Goal: Task Accomplishment & Management: Use online tool/utility

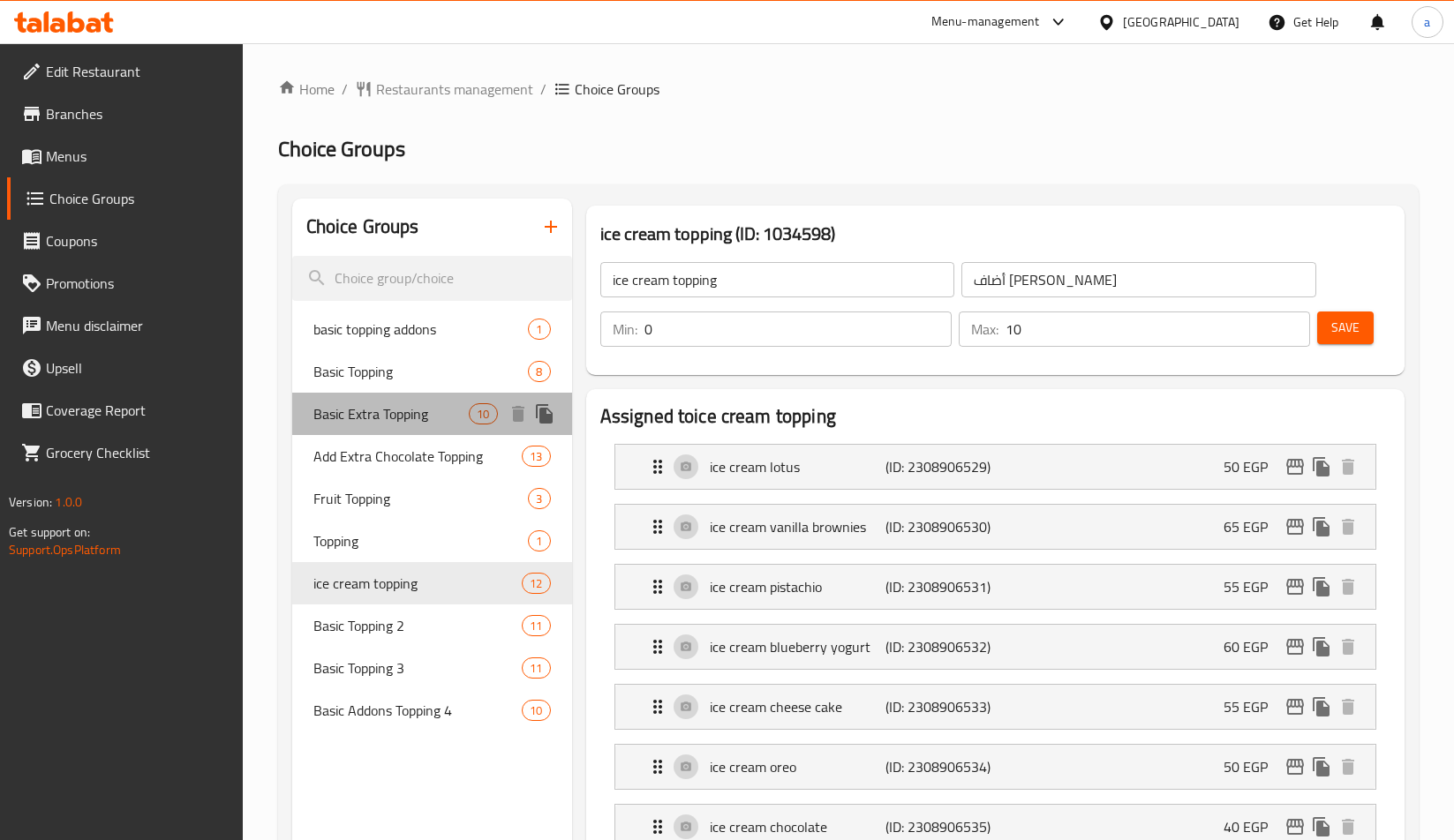
click at [365, 420] on span "Basic Extra Topping" at bounding box center [392, 414] width 156 height 21
type input "Basic Extra Topping"
type input "اكسترا توبينج أساسي"
type input "1"
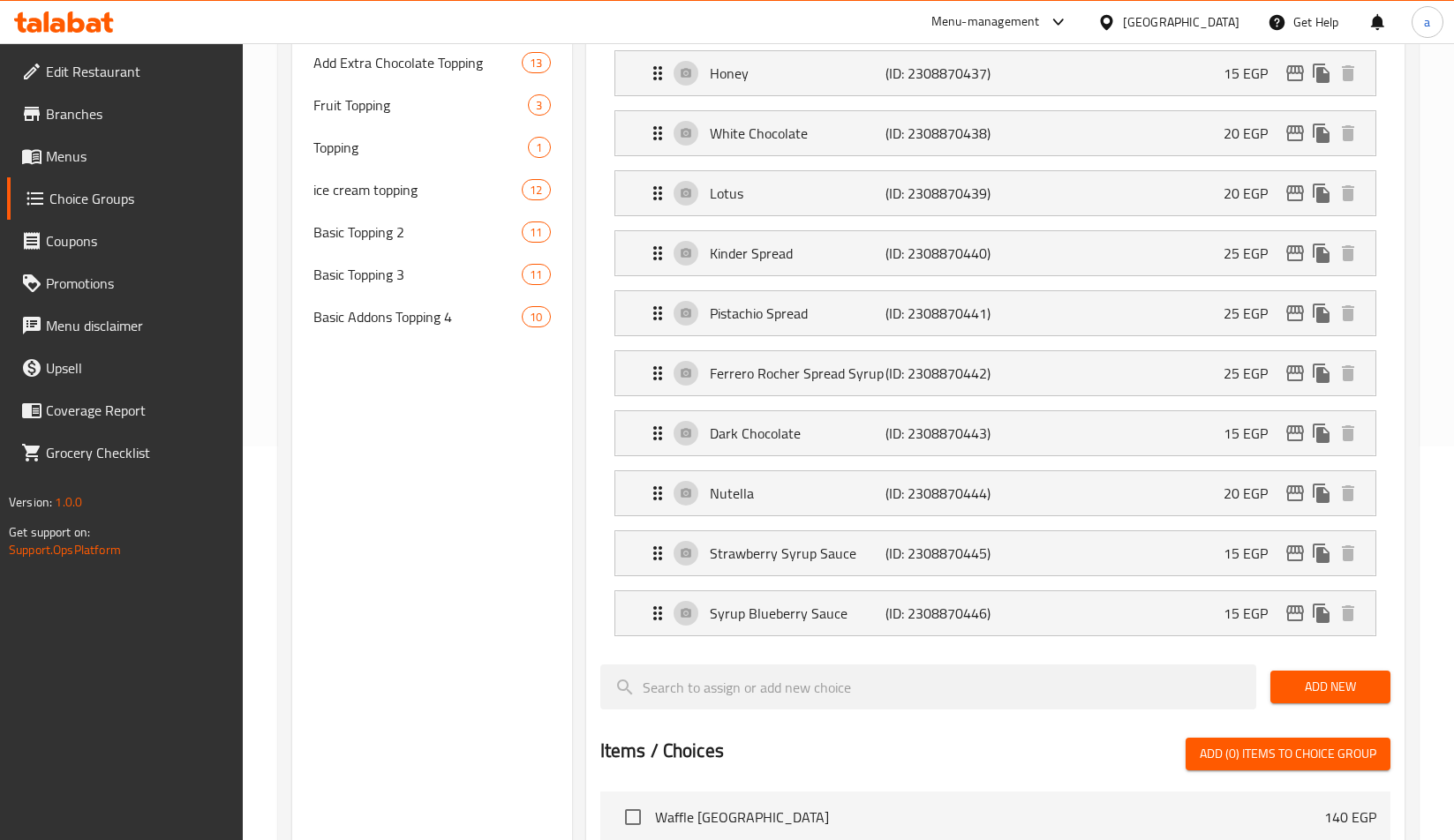
scroll to position [330, 0]
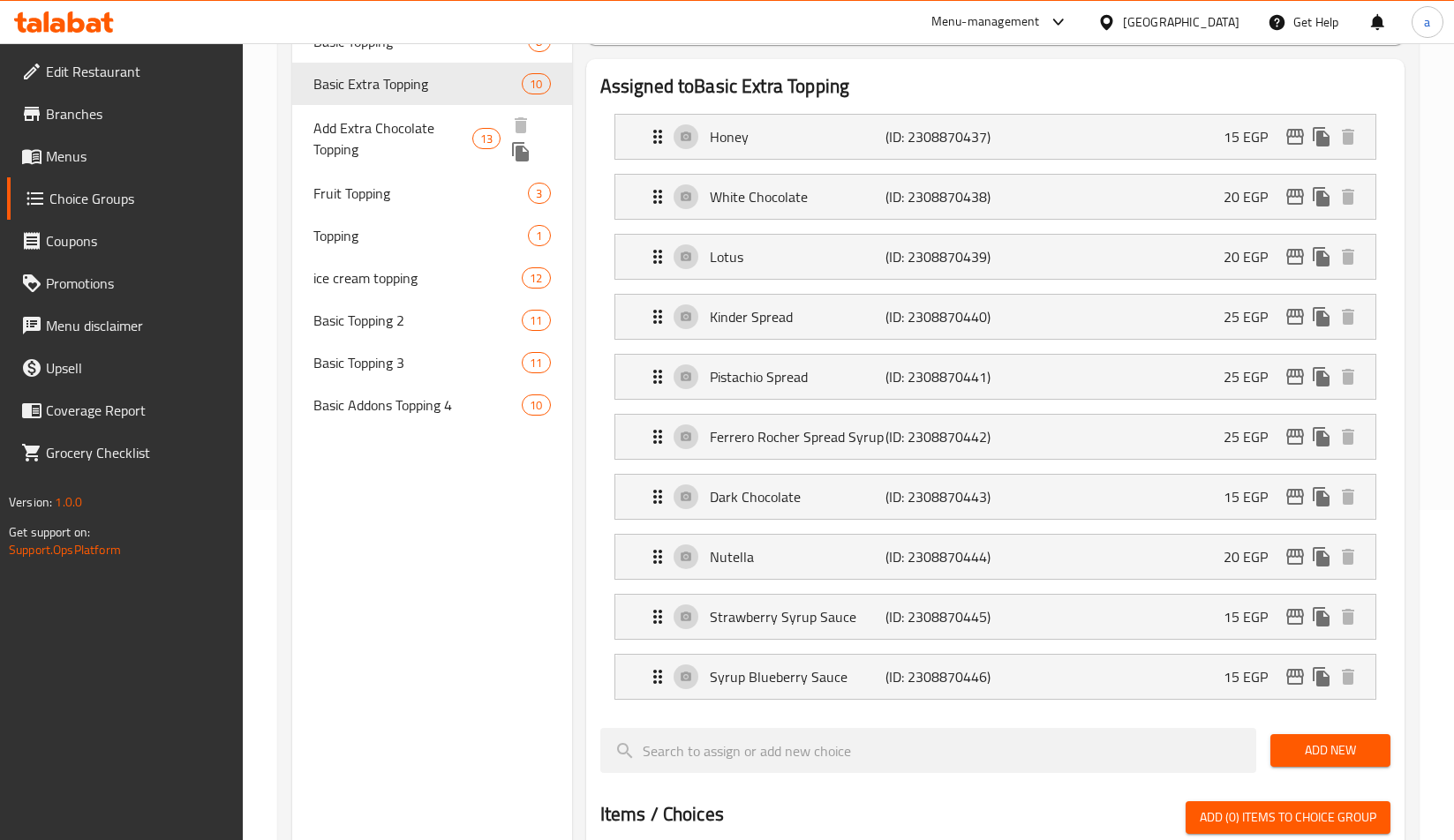
click at [418, 103] on div "Basic Extra Topping 10" at bounding box center [431, 84] width 279 height 42
click at [416, 113] on div "Add Extra Chocolate Topping 13" at bounding box center [431, 138] width 279 height 67
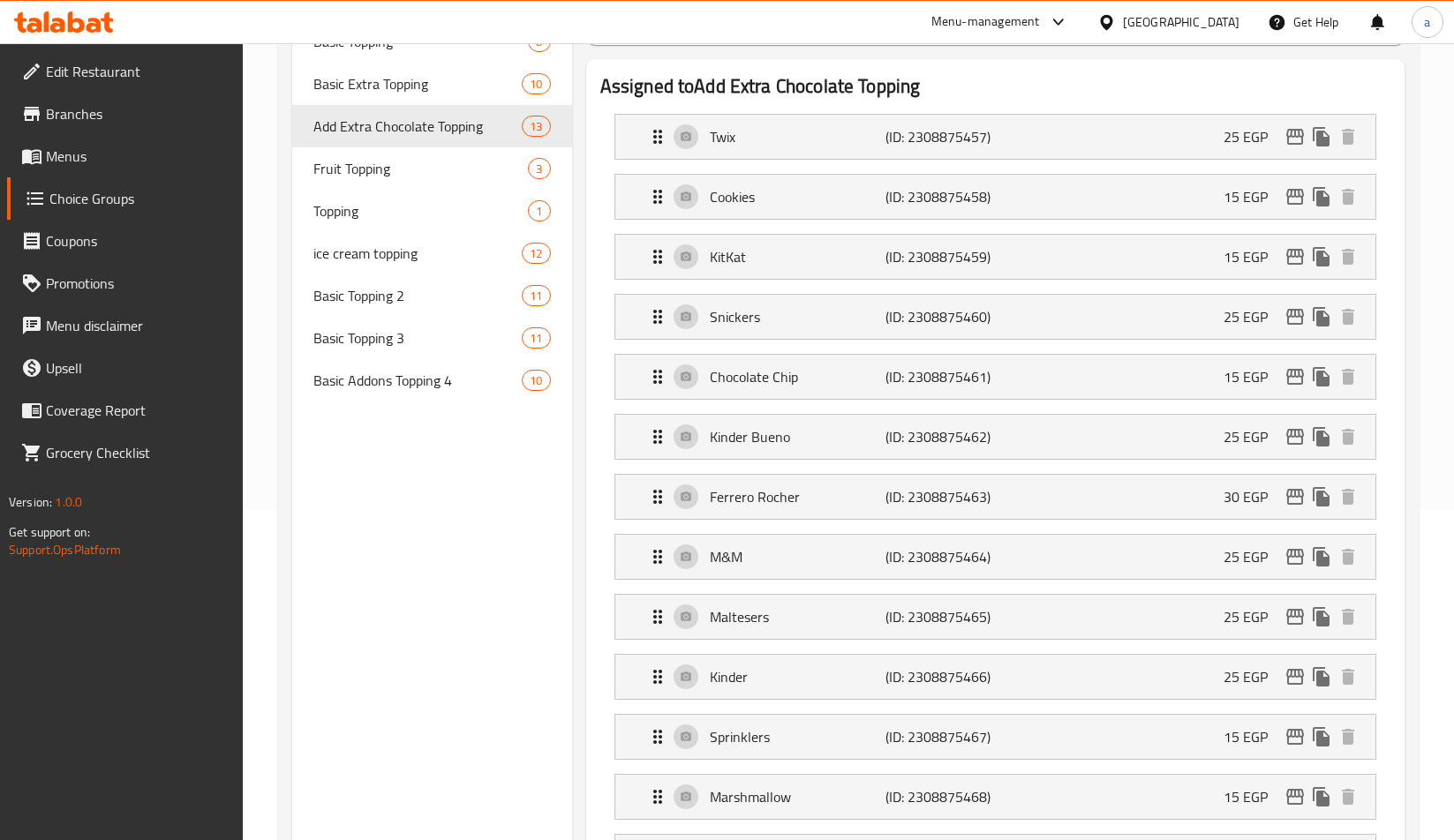
type input "Add Extra Chocolate Topping"
type input "أضافة إكسترا تشوكلات توبينج"
type input "13"
click at [422, 501] on div "Choice Groups basic topping addons 1 Basic Topping 8 Basic Extra Topping 10 Add…" at bounding box center [431, 772] width 279 height 1809
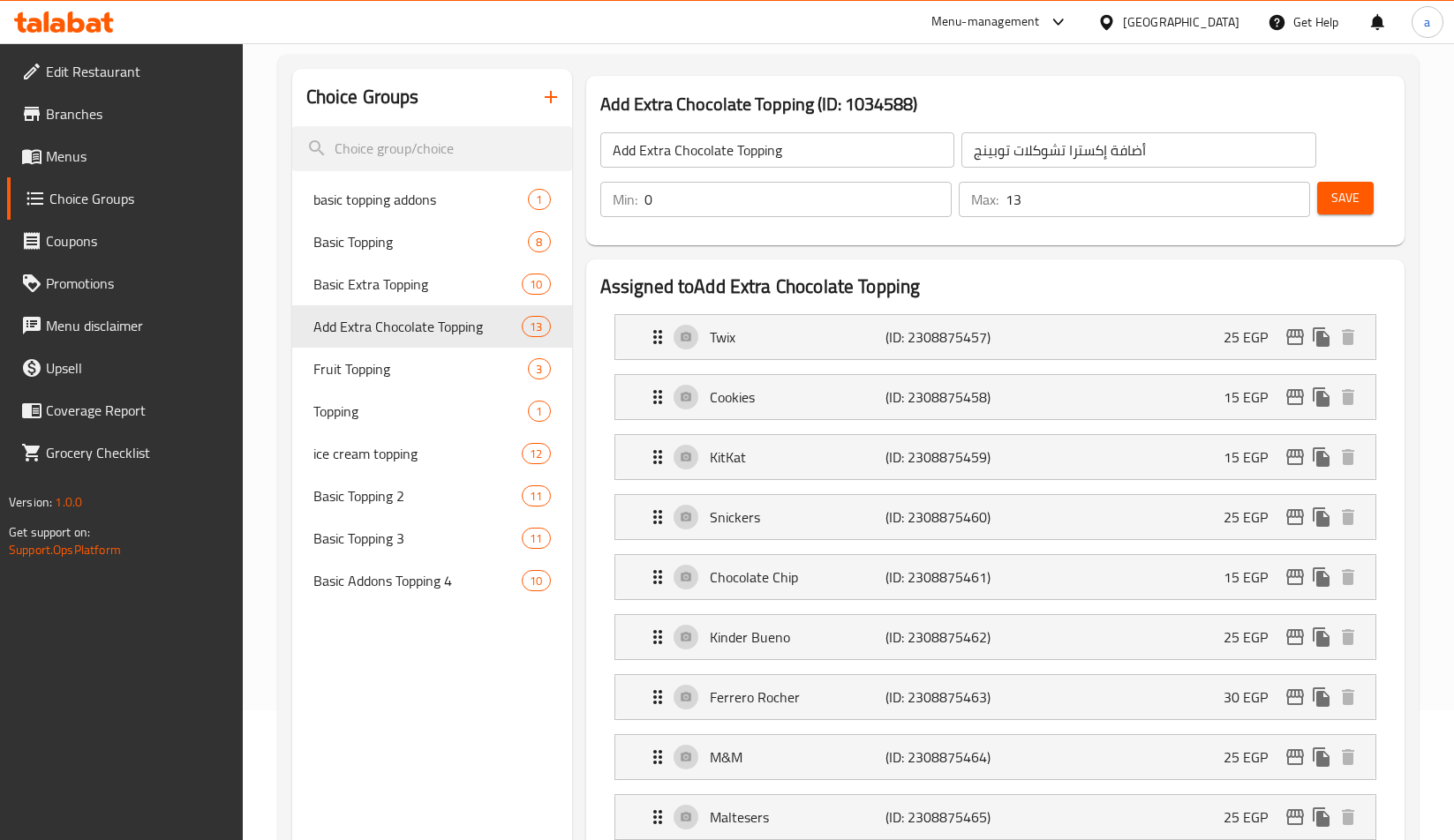
scroll to position [69, 0]
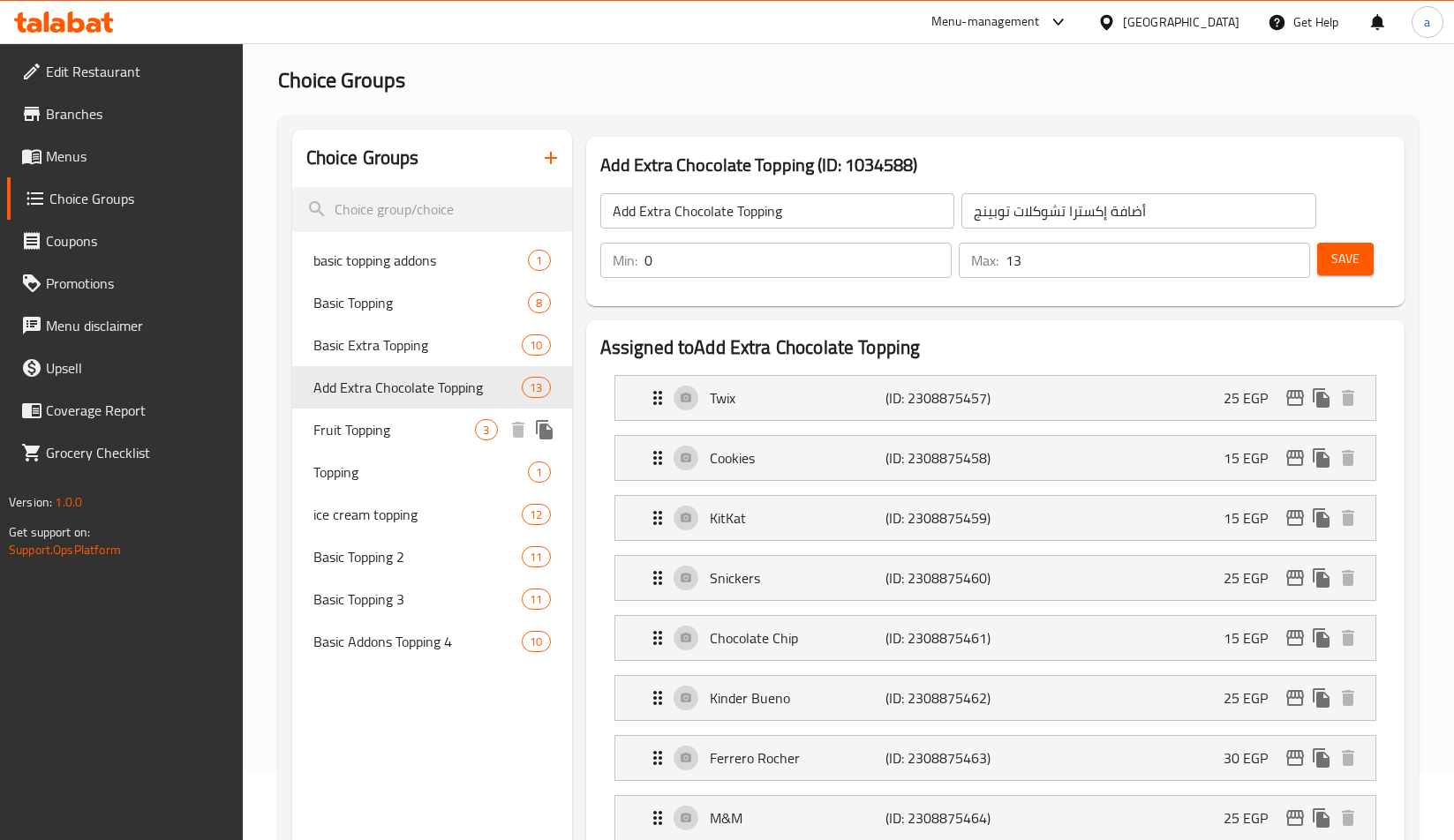
click at [393, 434] on span "Fruit Topping" at bounding box center [395, 430] width 162 height 21
type input "Fruit Topping"
type input "أضاف فاكهه"
type input "3"
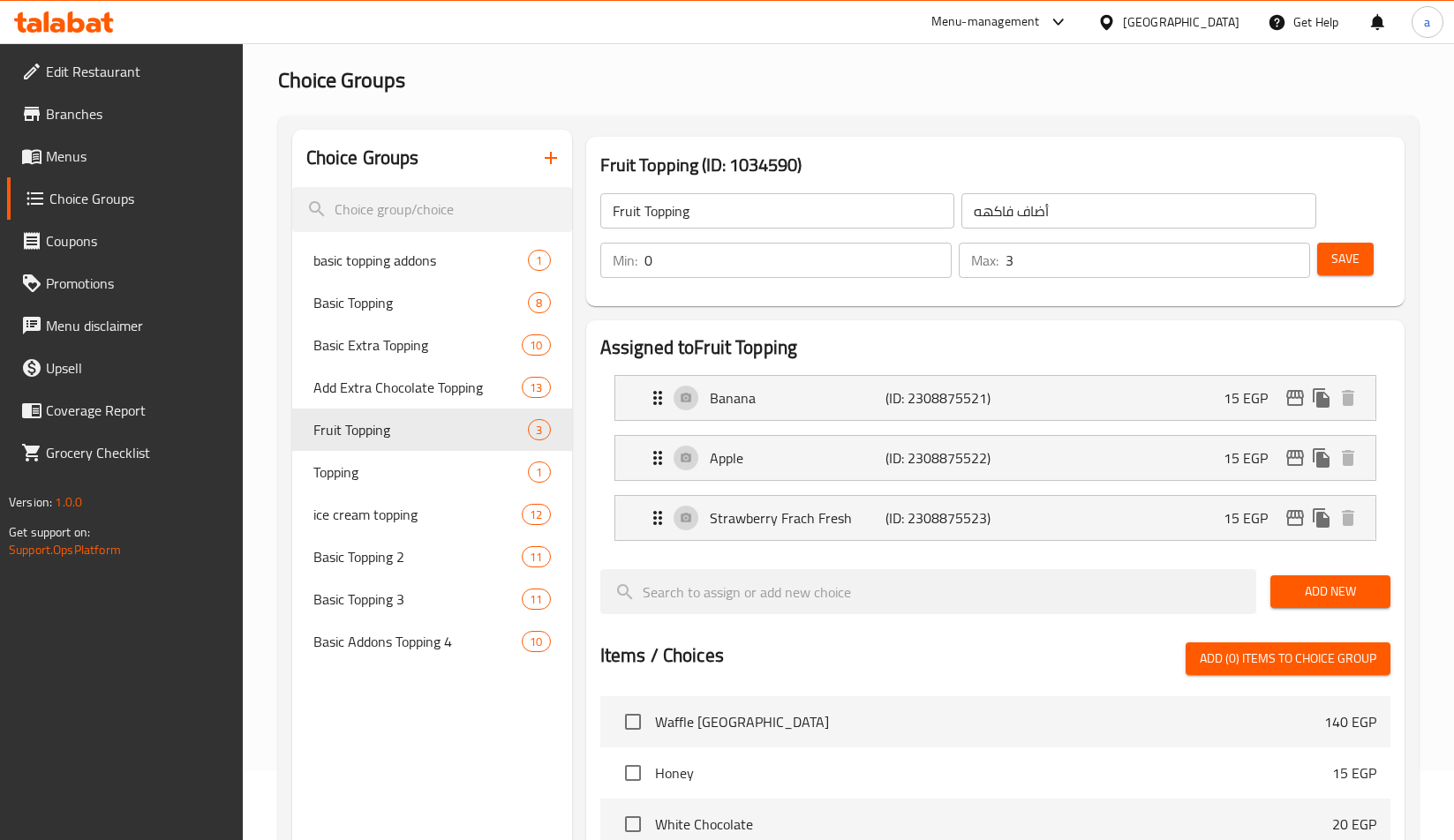
click at [435, 745] on div "Choice Groups basic topping addons 1 Basic Topping 8 Basic Extra Topping 10 Add…" at bounding box center [431, 733] width 279 height 1208
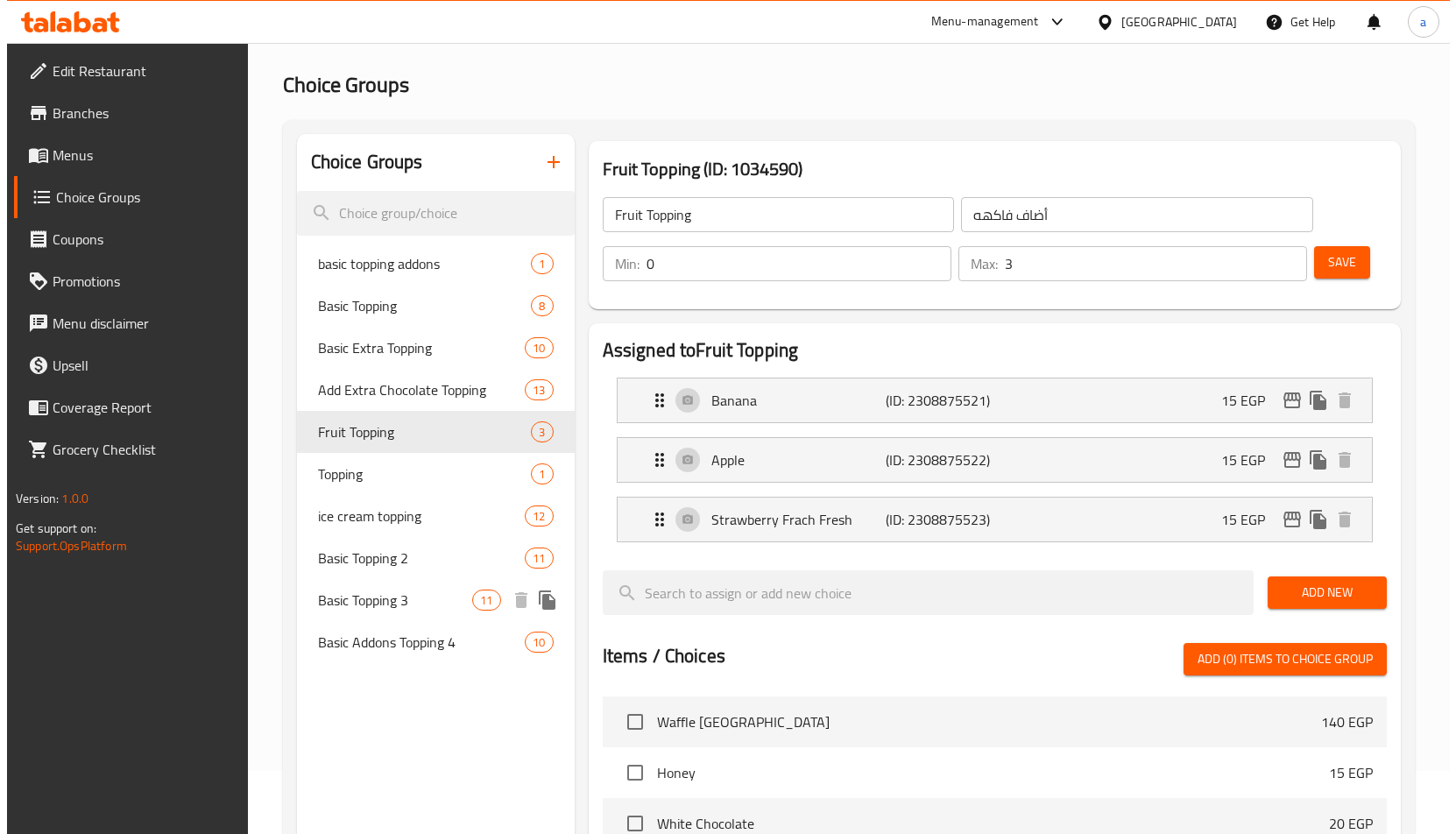
scroll to position [0, 0]
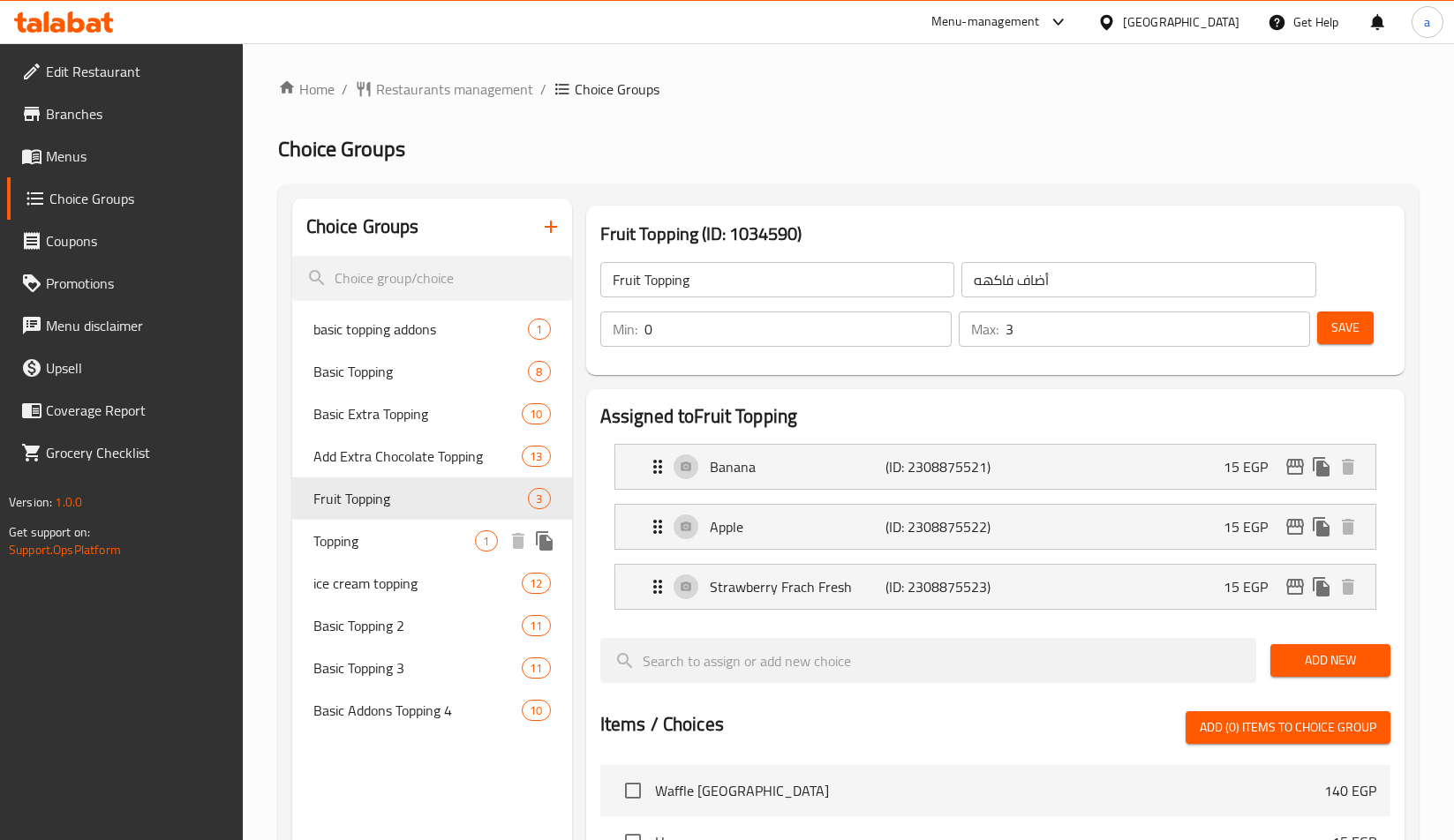
click at [325, 543] on span "Topping" at bounding box center [395, 541] width 162 height 21
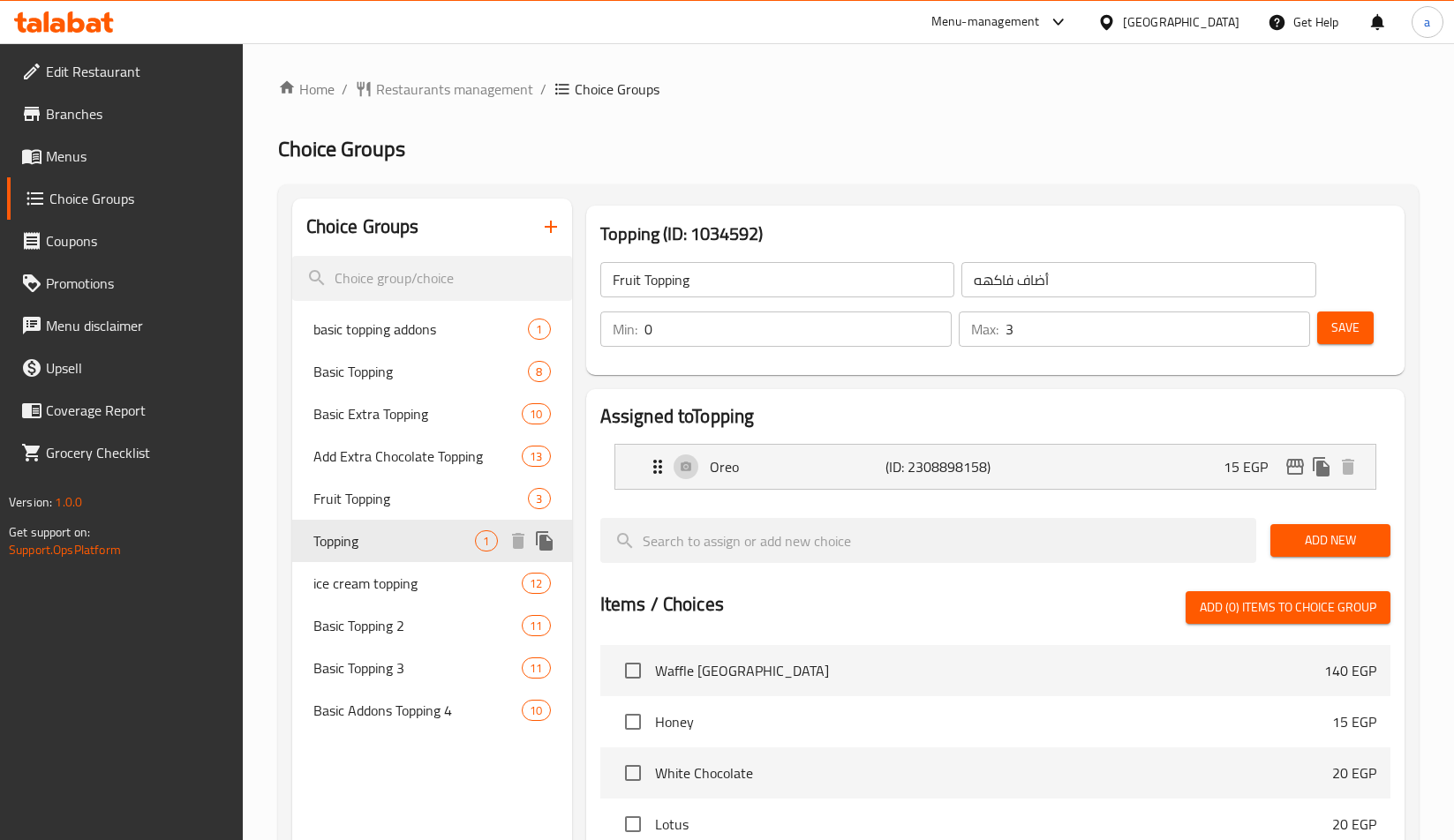
type input "Topping"
type input "توبينج"
type input "1"
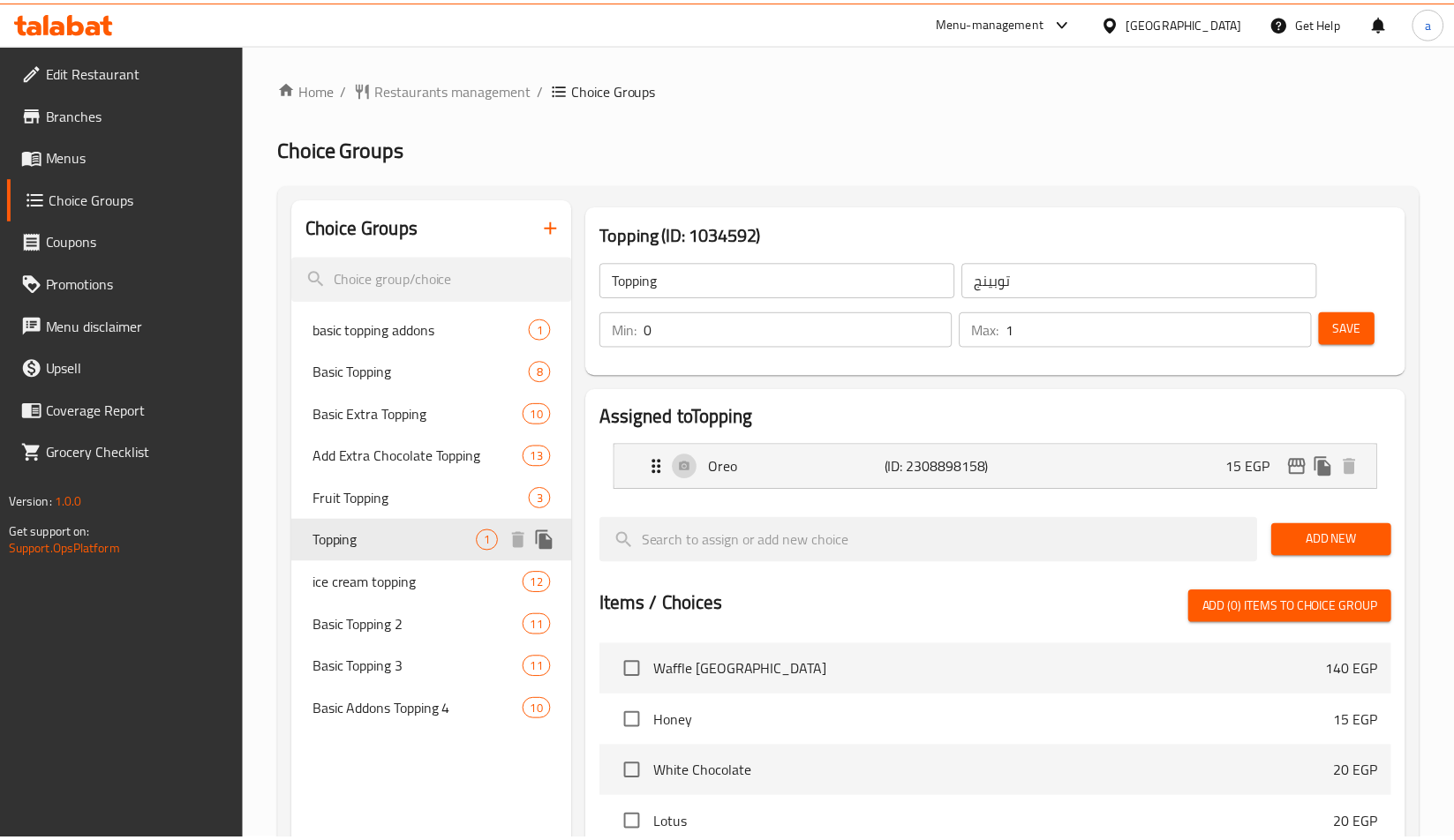
scroll to position [496, 0]
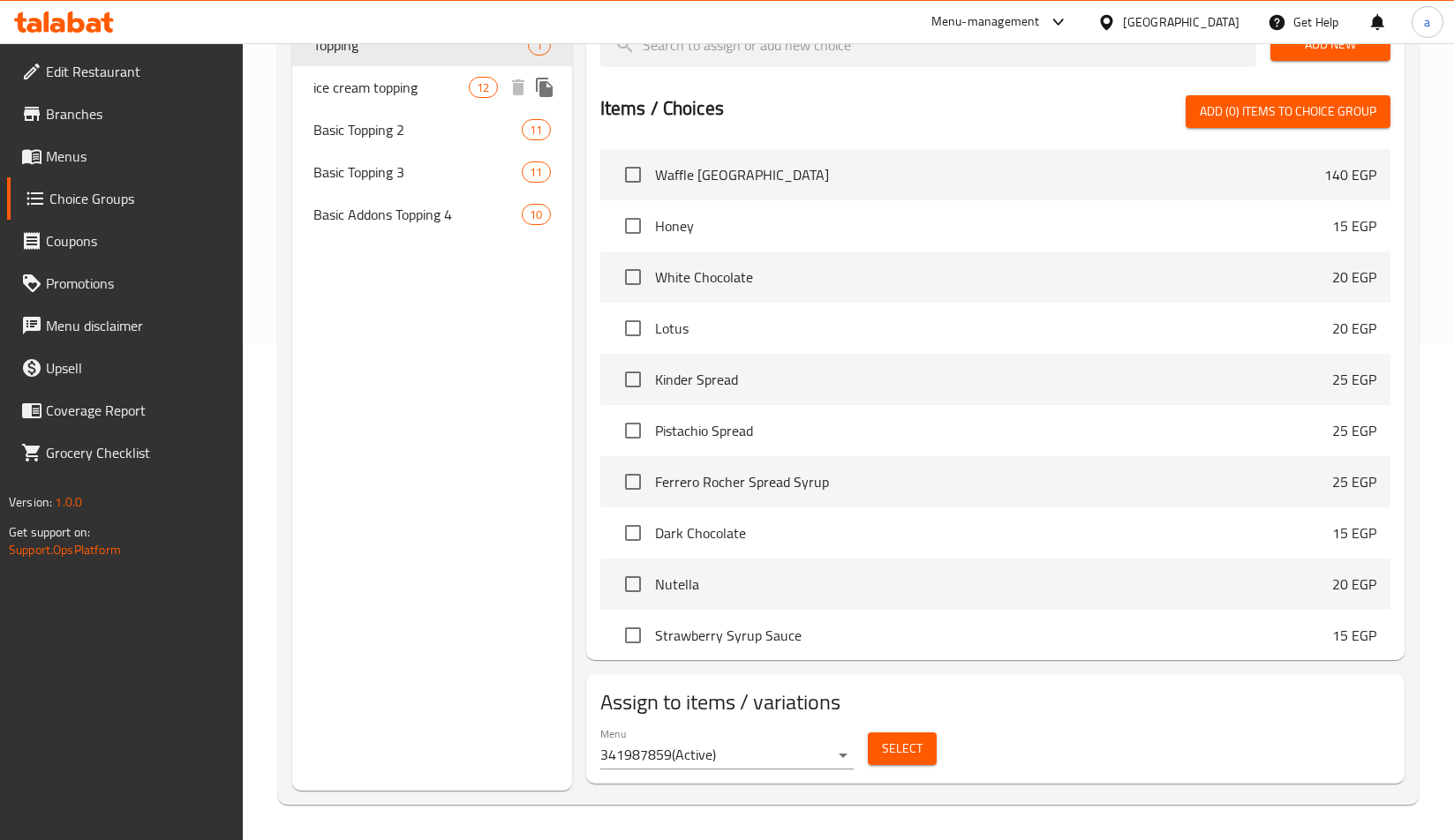
click at [359, 82] on span "ice cream topping" at bounding box center [392, 88] width 156 height 21
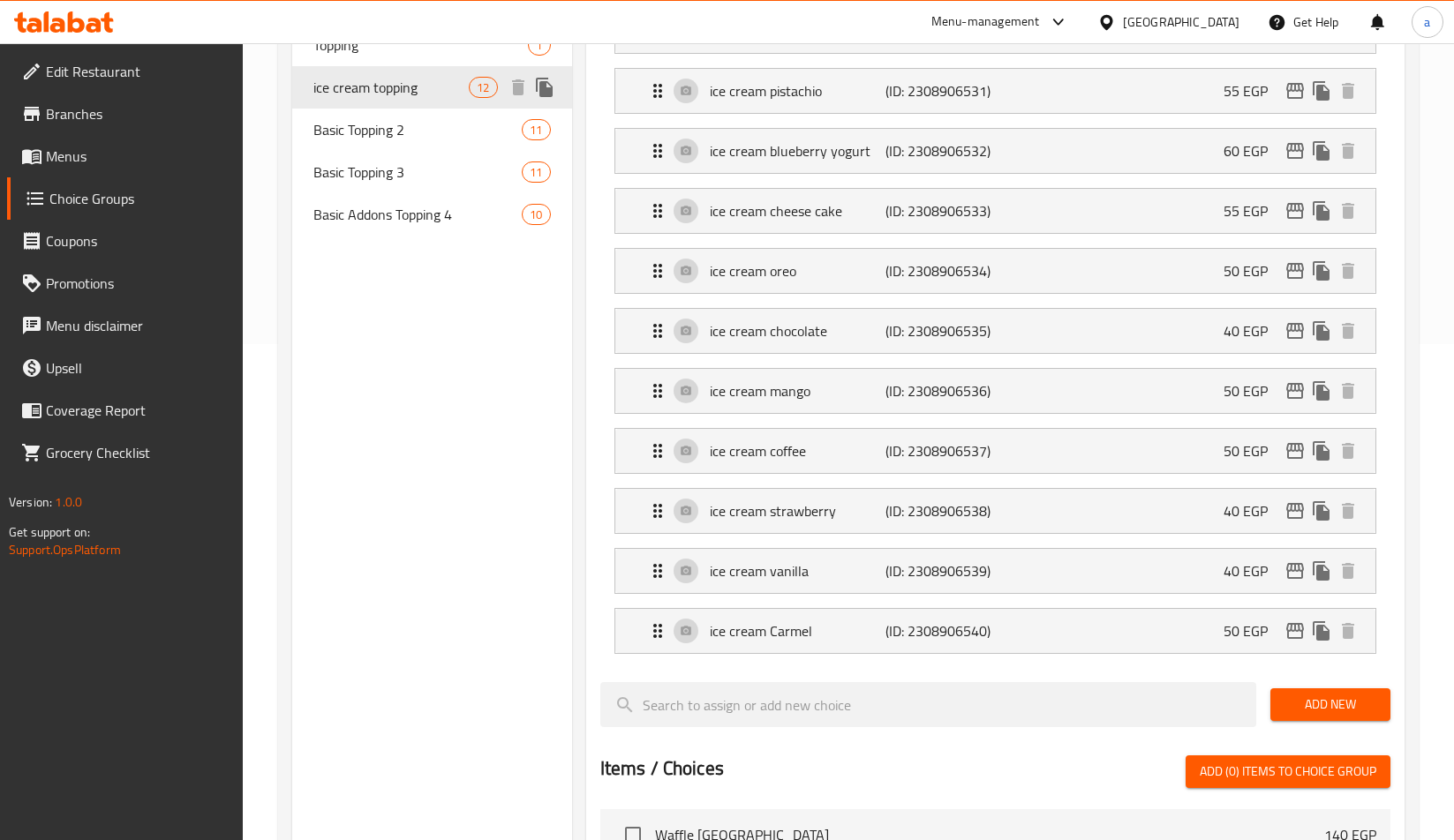
type input "ice cream topping"
type input "أضاف [PERSON_NAME]"
type input "10"
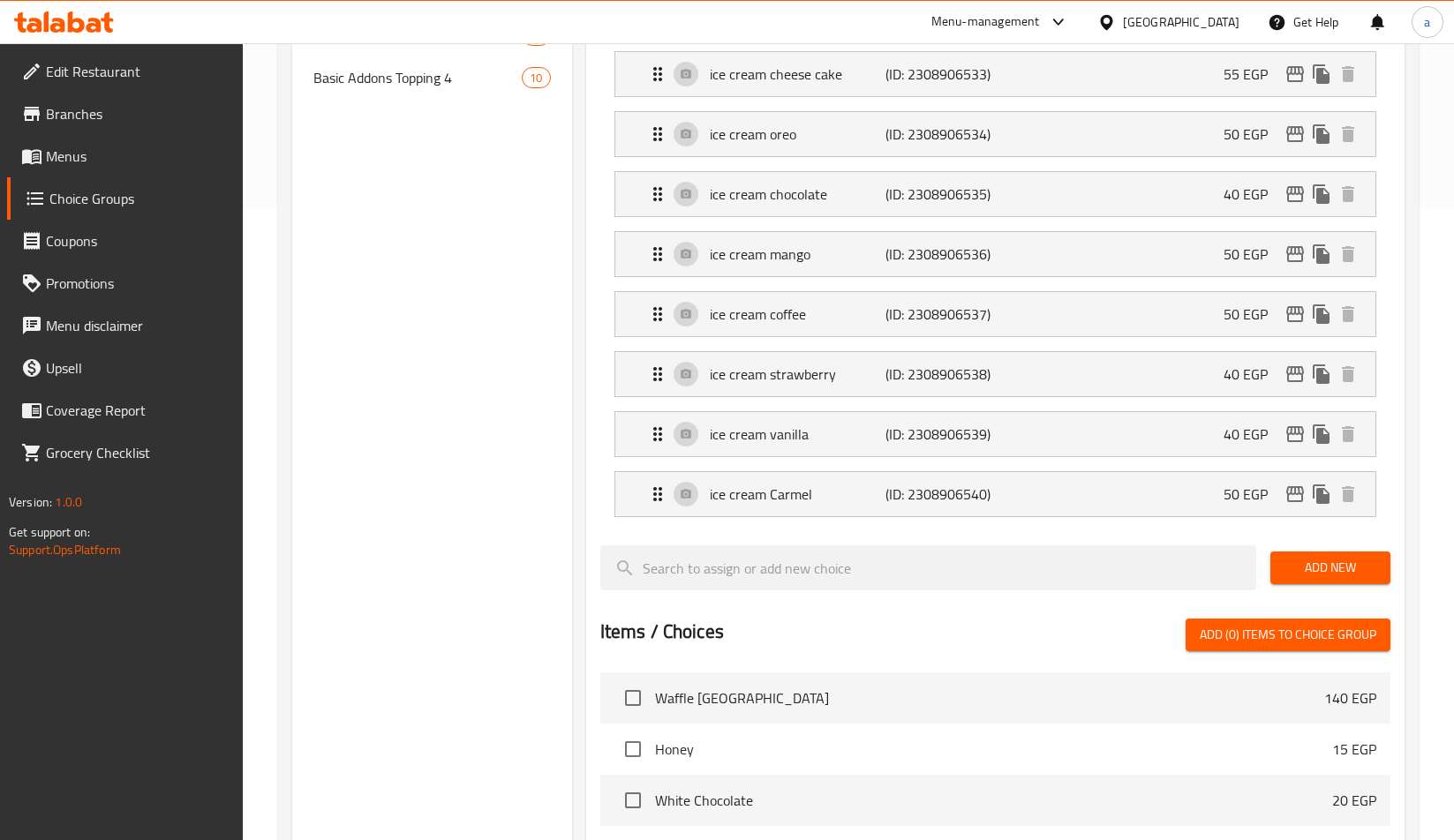
scroll to position [626, 0]
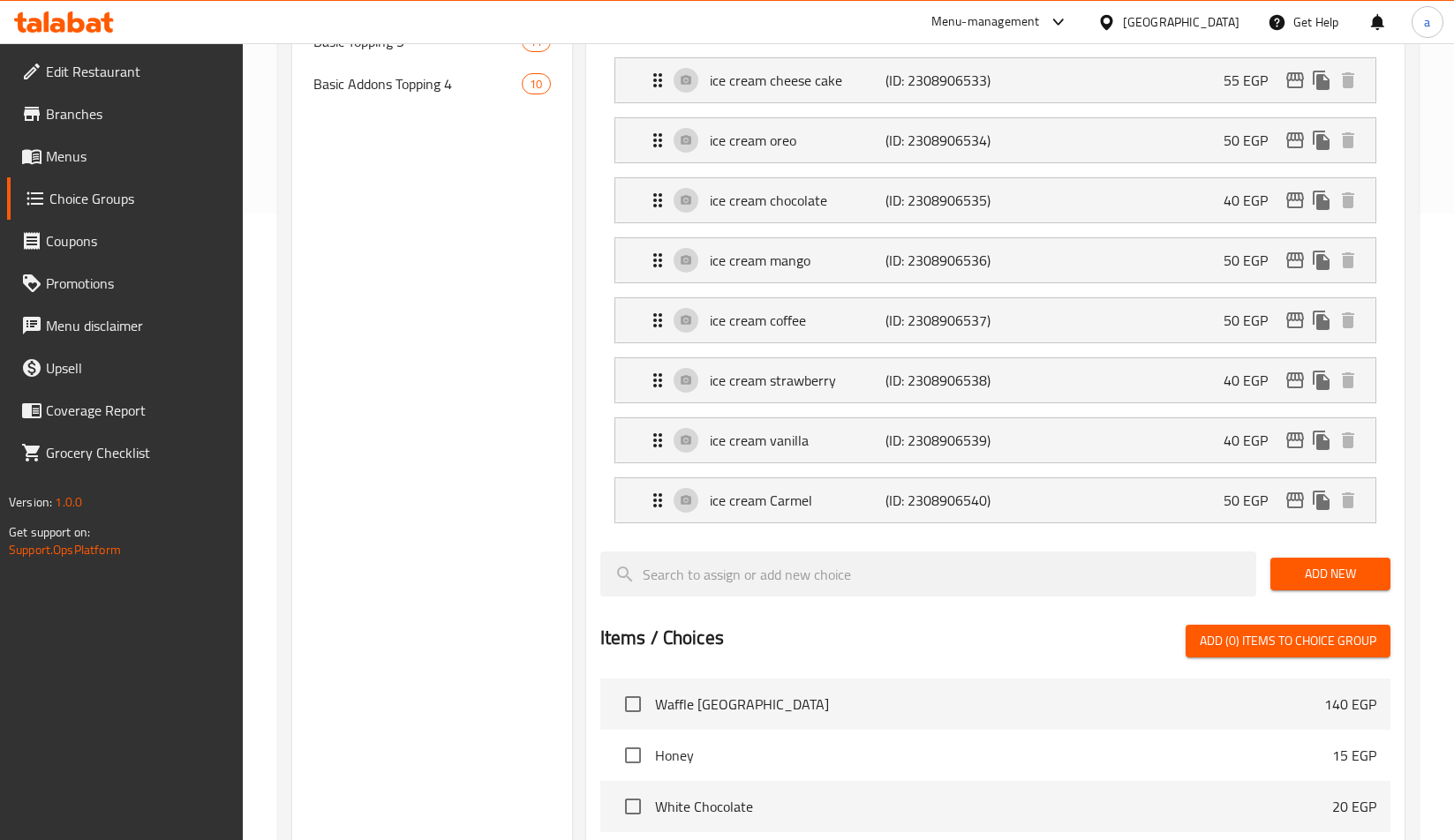
drag, startPoint x: 388, startPoint y: 92, endPoint x: 399, endPoint y: 143, distance: 52.2
click at [388, 92] on span "Basic Addons Topping 4" at bounding box center [418, 84] width 209 height 21
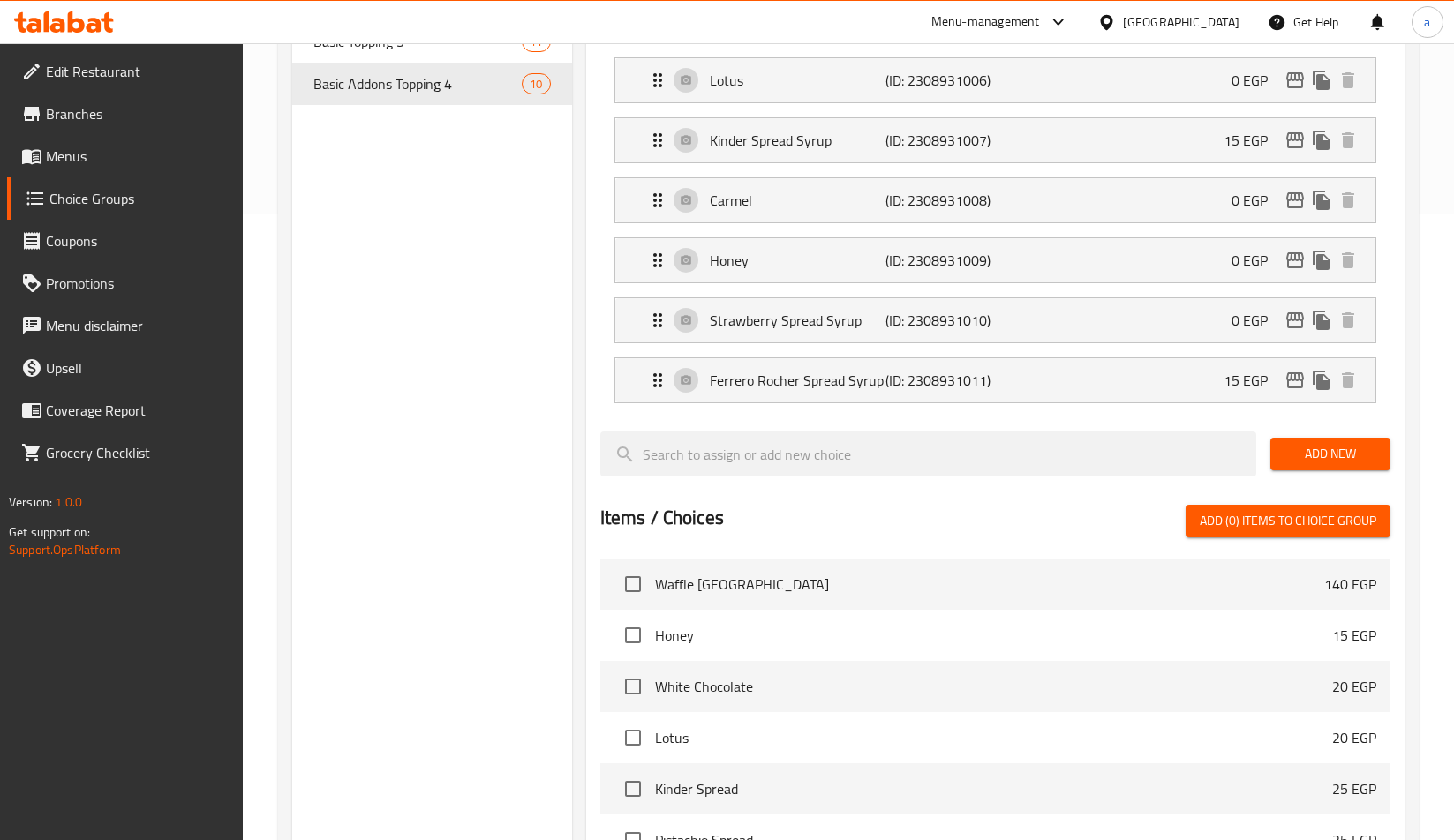
type input "Basic Addons Topping 4"
type input "اضافات توبينج أساسي 4"
type input "1"
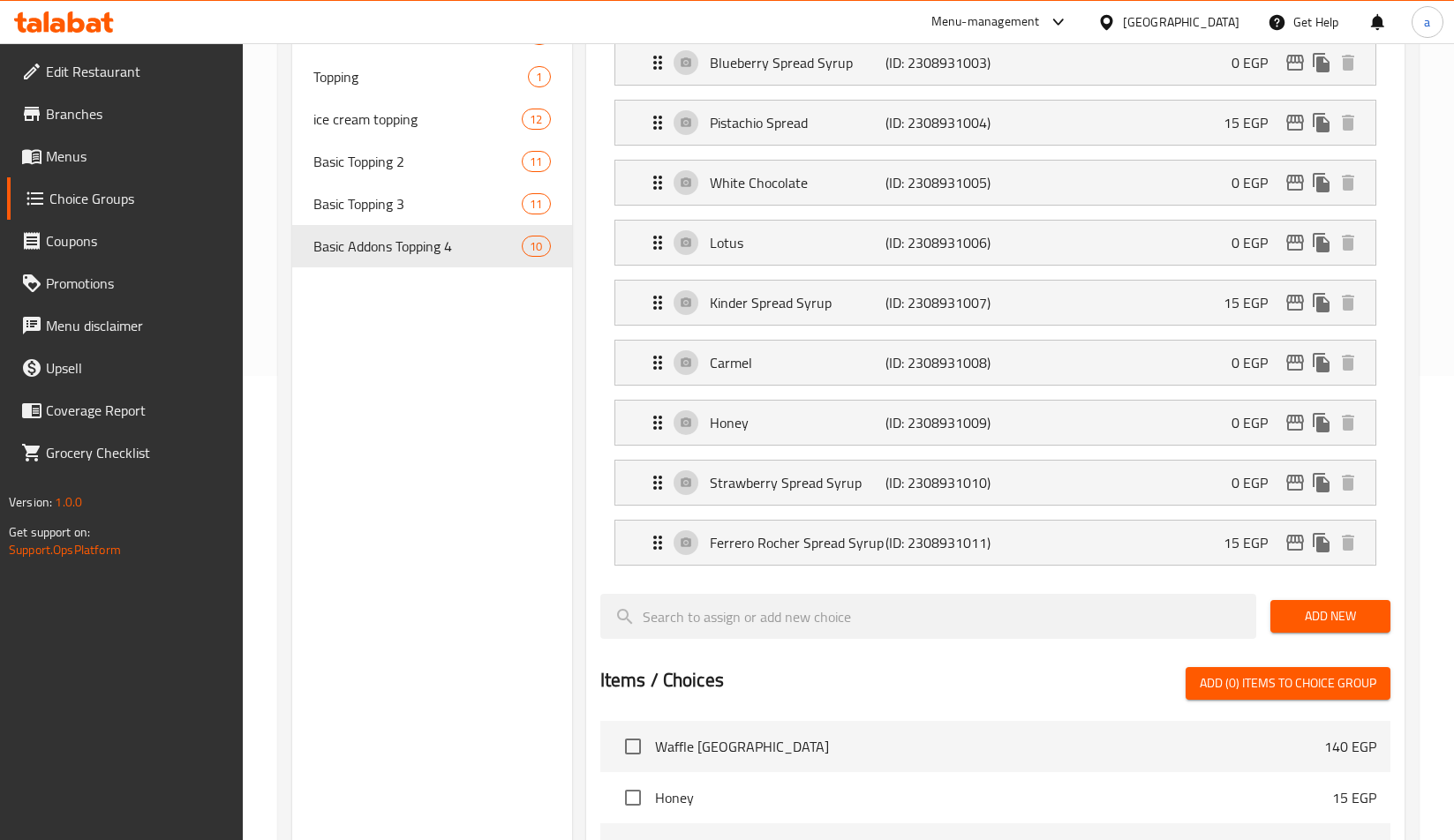
scroll to position [450, 0]
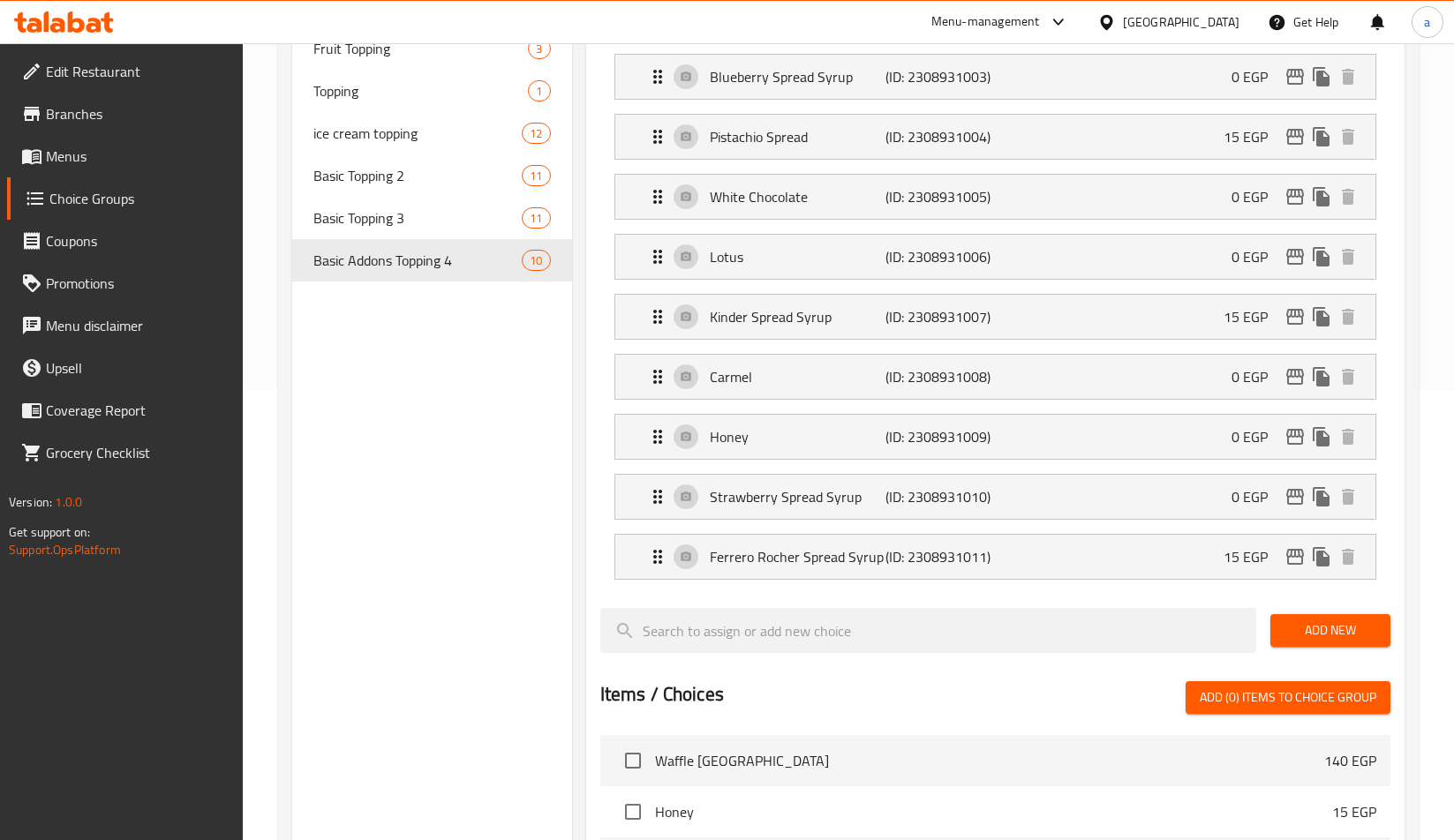
click at [399, 354] on div "Choice Groups basic topping addons 1 Basic Topping 8 Basic Extra Topping 10 Add…" at bounding box center [431, 563] width 279 height 1629
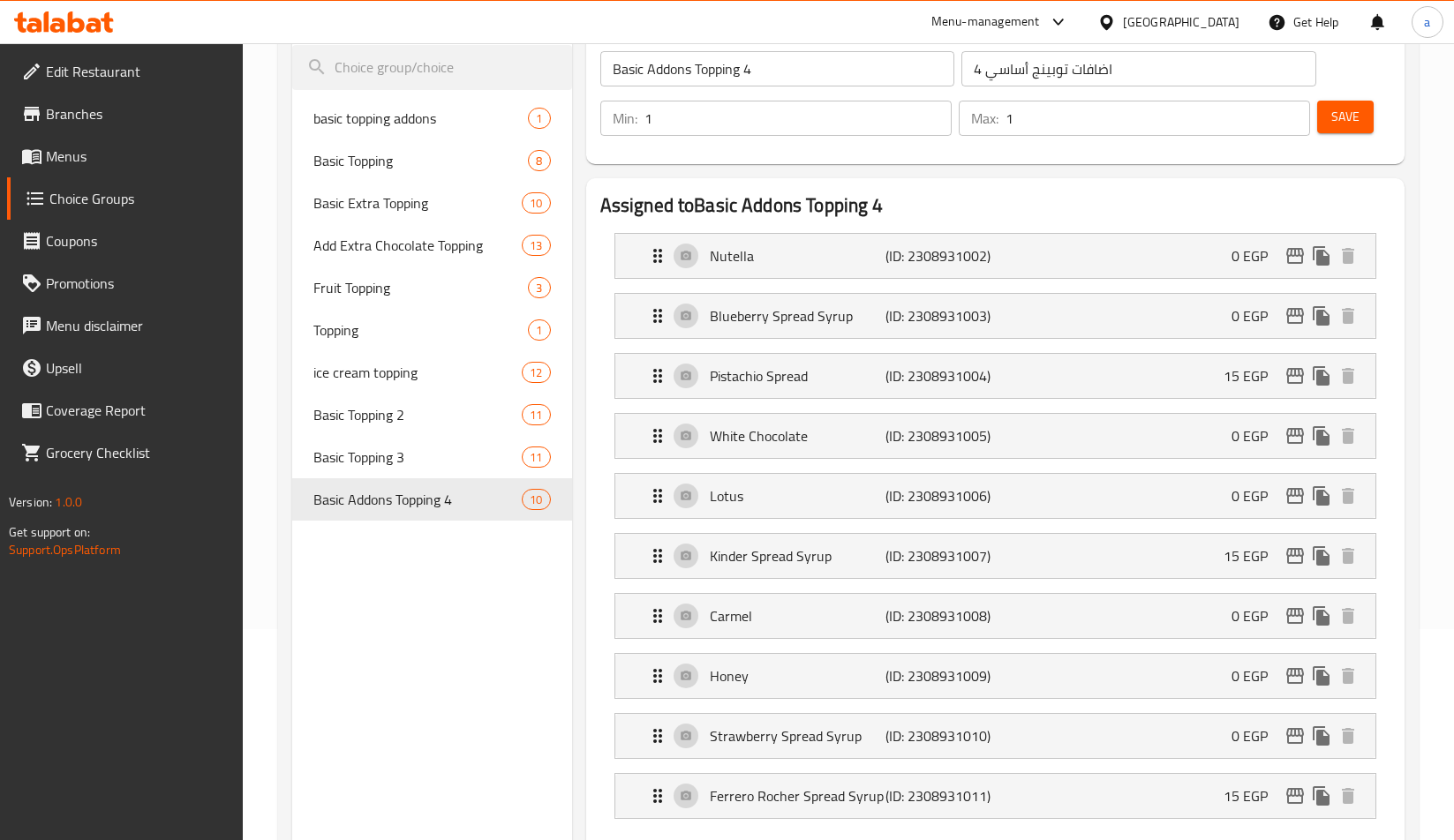
scroll to position [185, 0]
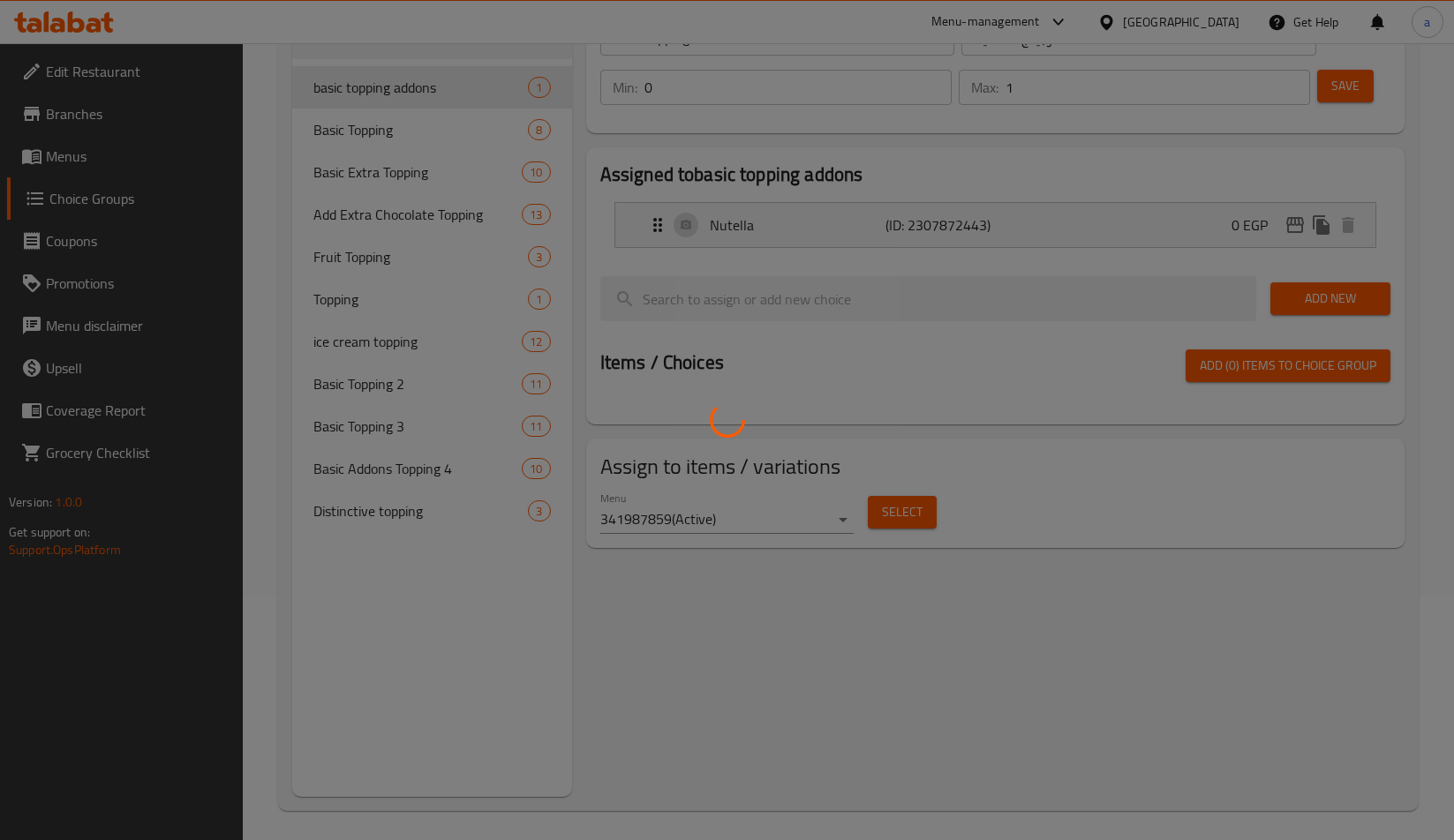
scroll to position [250, 0]
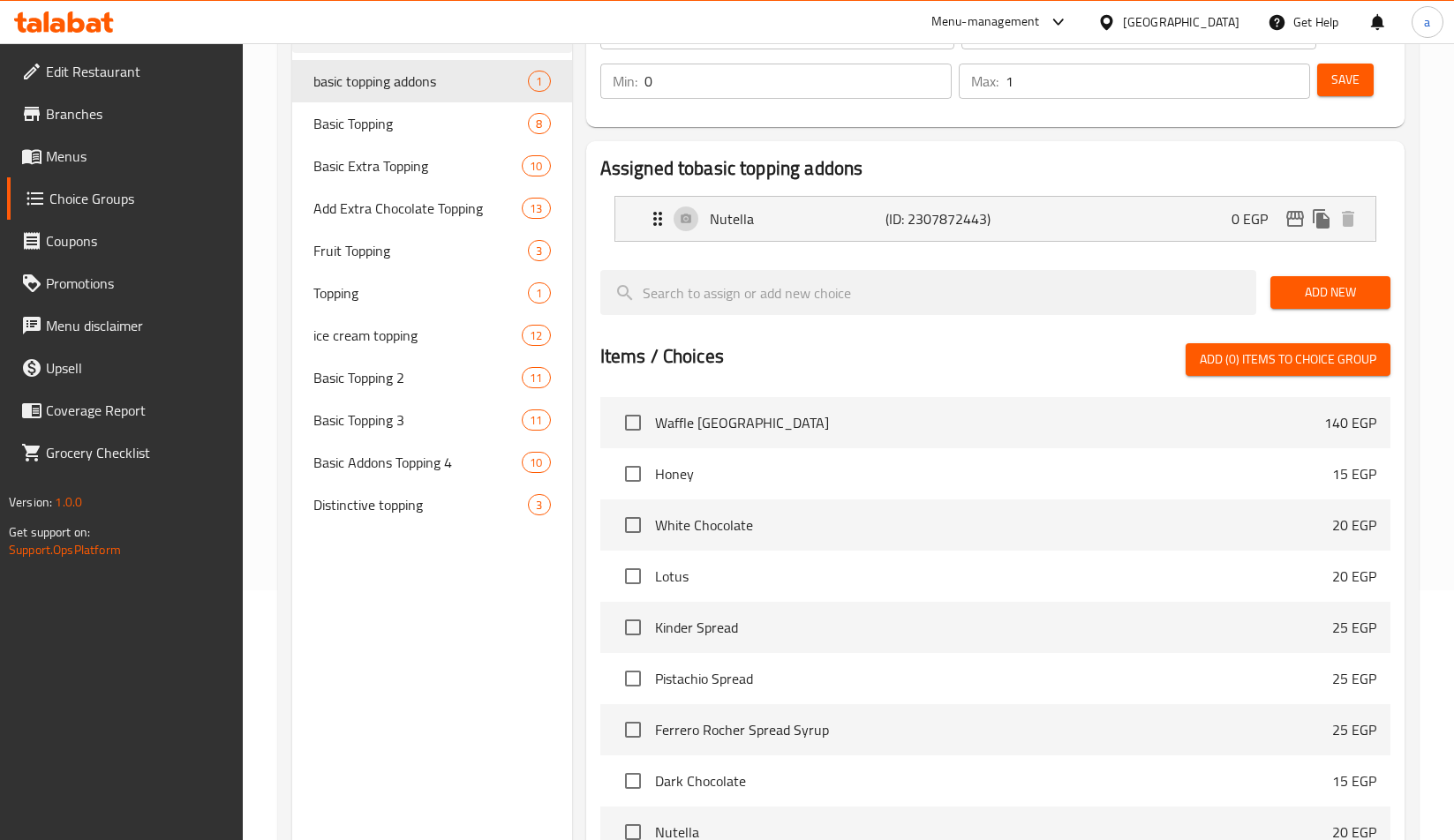
click at [386, 500] on div "Home / Restaurants management / Choice Groups Choice Groups Choice Groups basic…" at bounding box center [849, 440] width 1140 height 1224
click at [386, 519] on div "Distinctive topping 3" at bounding box center [431, 504] width 279 height 42
type input "Distinctive topping"
type input "اضافات متميزة"
type input "3"
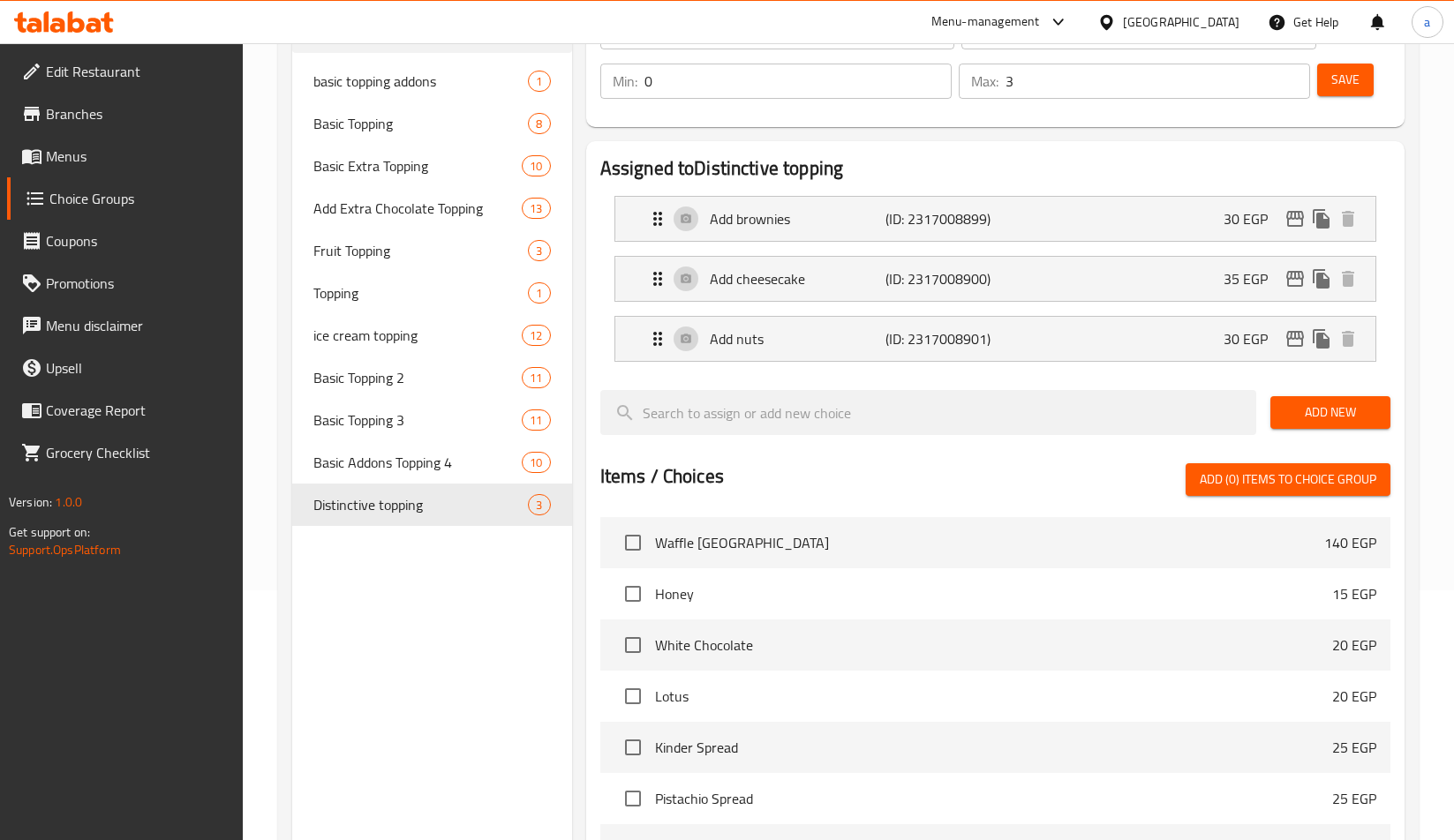
click at [398, 605] on div "Choice Groups basic topping addons 1 Basic Topping 8 Basic Extra Topping 10 Add…" at bounding box center [431, 554] width 279 height 1208
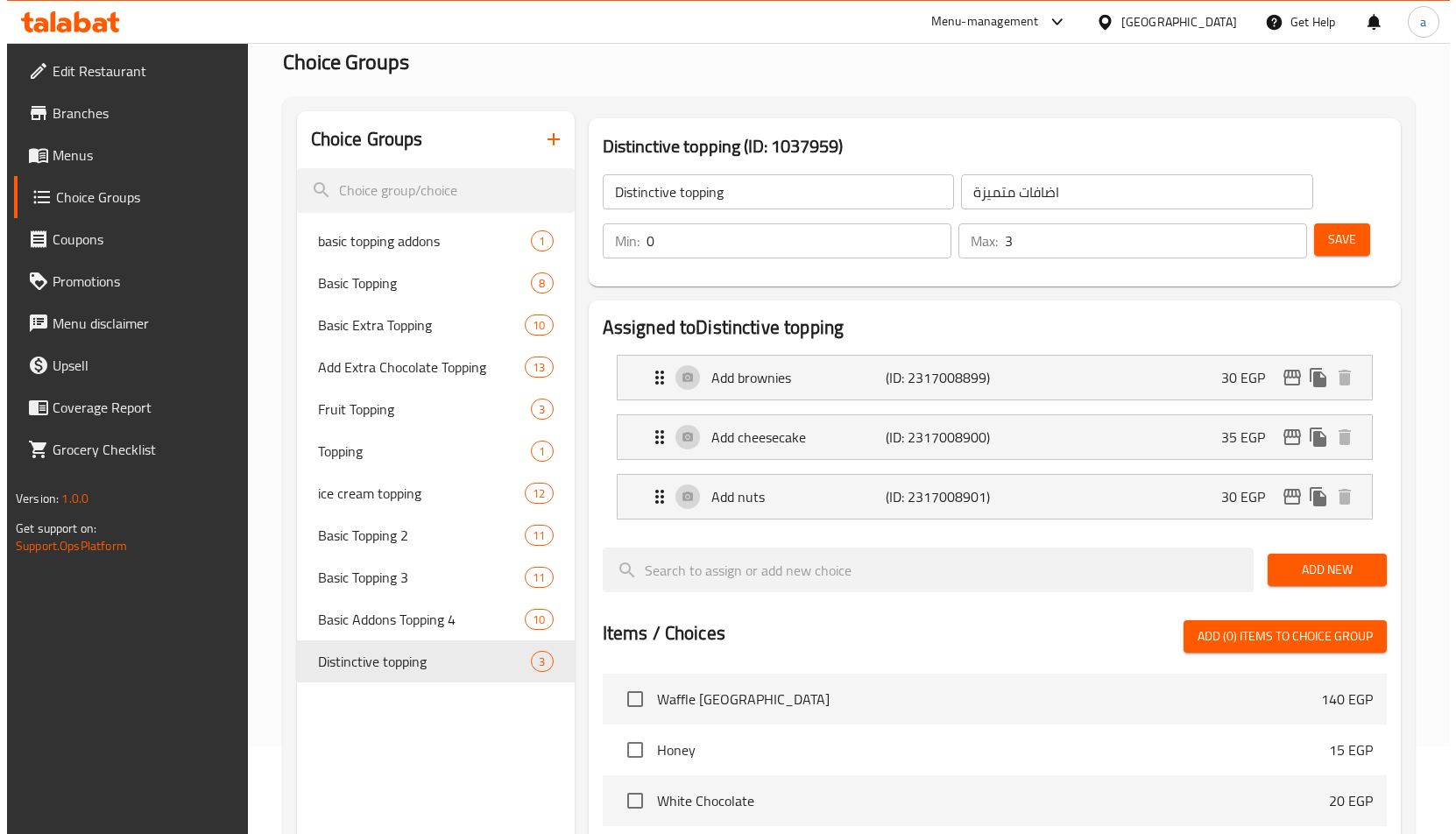
scroll to position [0, 0]
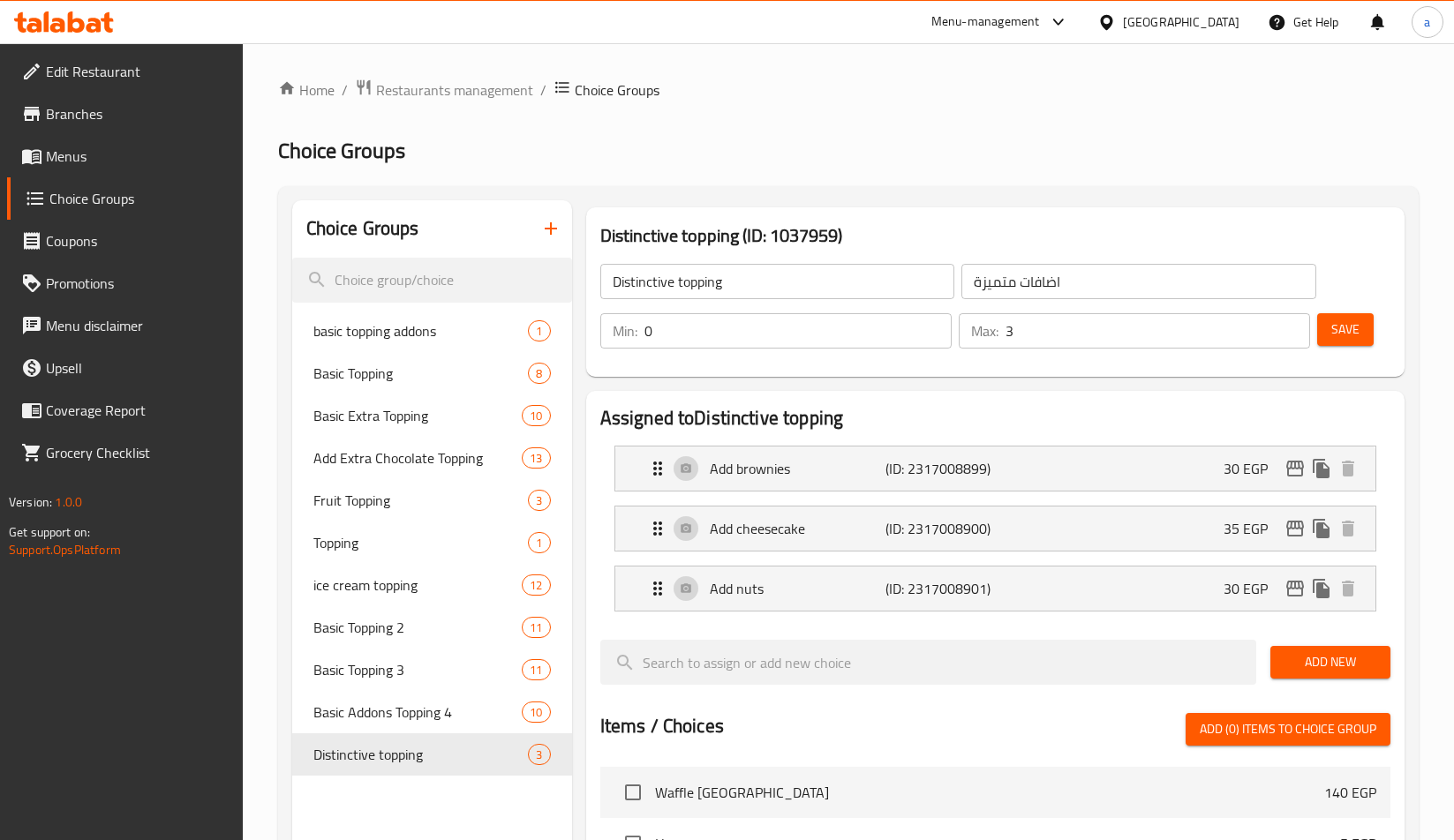
click at [721, 172] on div "Home / Restaurants management / Choice Groups Choice Groups Choice Groups basic…" at bounding box center [849, 750] width 1140 height 1344
click at [374, 397] on div "Basic Extra Topping 10" at bounding box center [431, 416] width 279 height 42
type input "Basic Extra Topping"
type input "اكسترا توبينج أساسي"
type input "1"
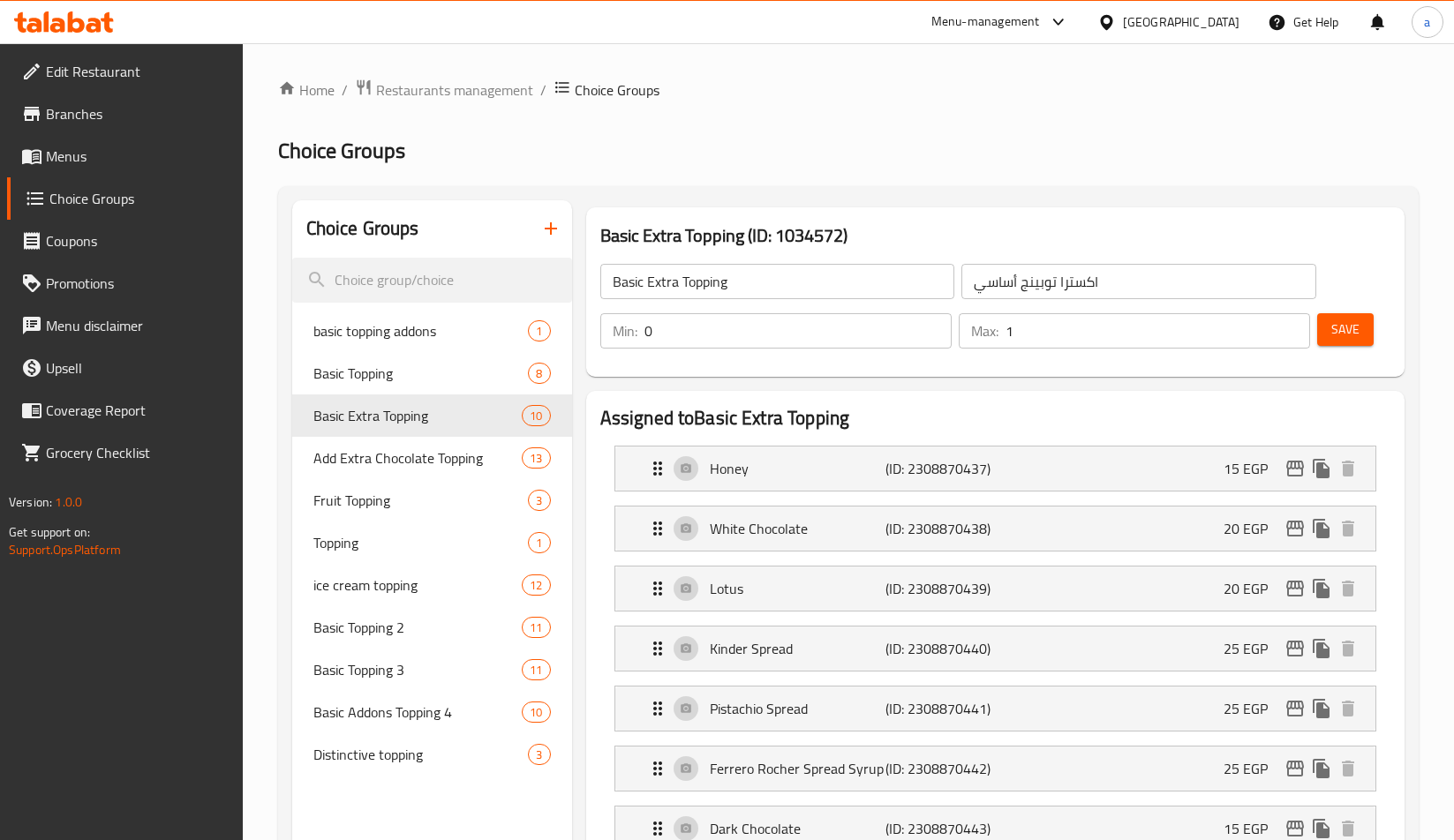
click at [544, 152] on h2 "Choice Groups" at bounding box center [849, 151] width 1140 height 29
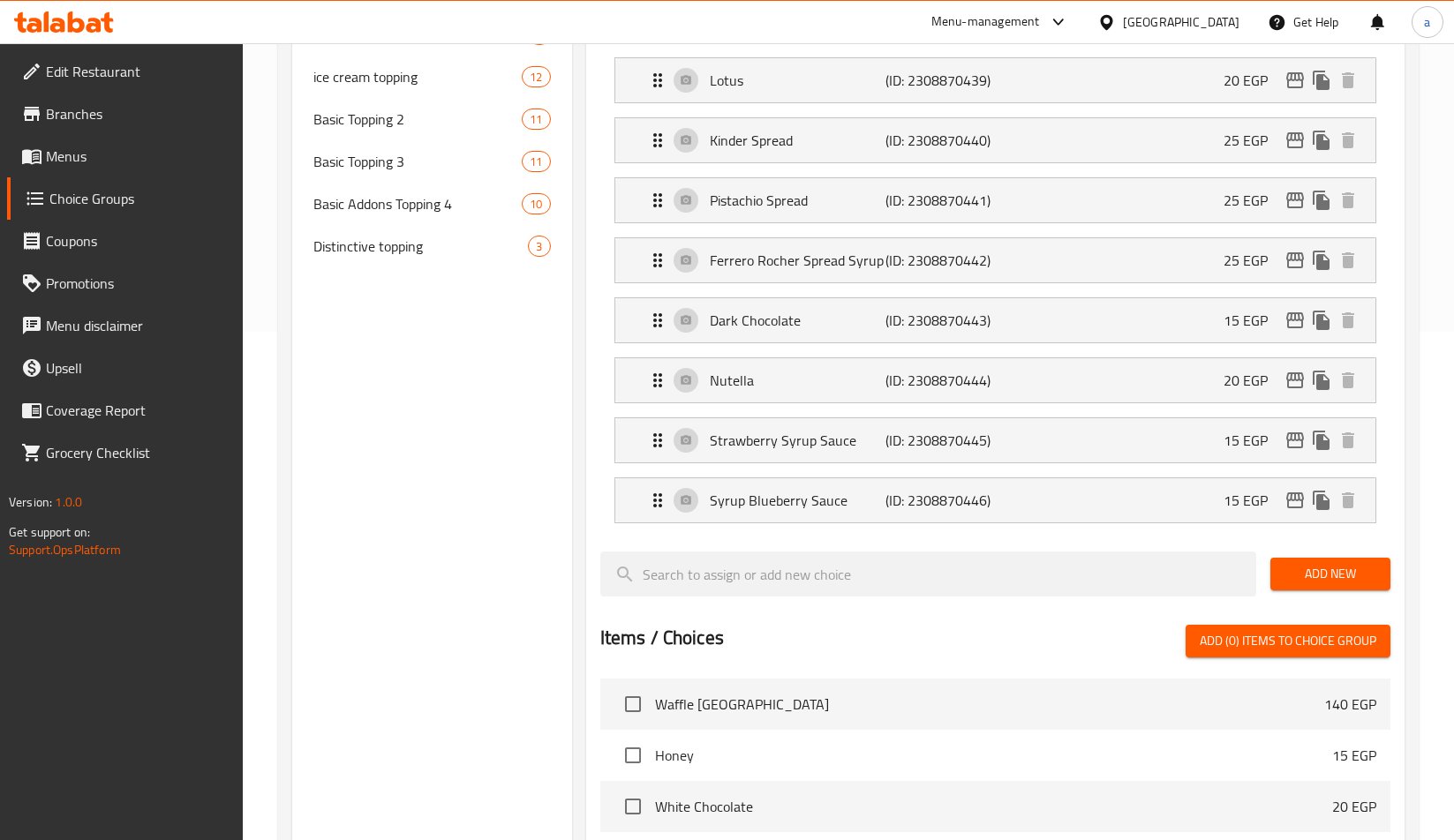
scroll to position [155, 0]
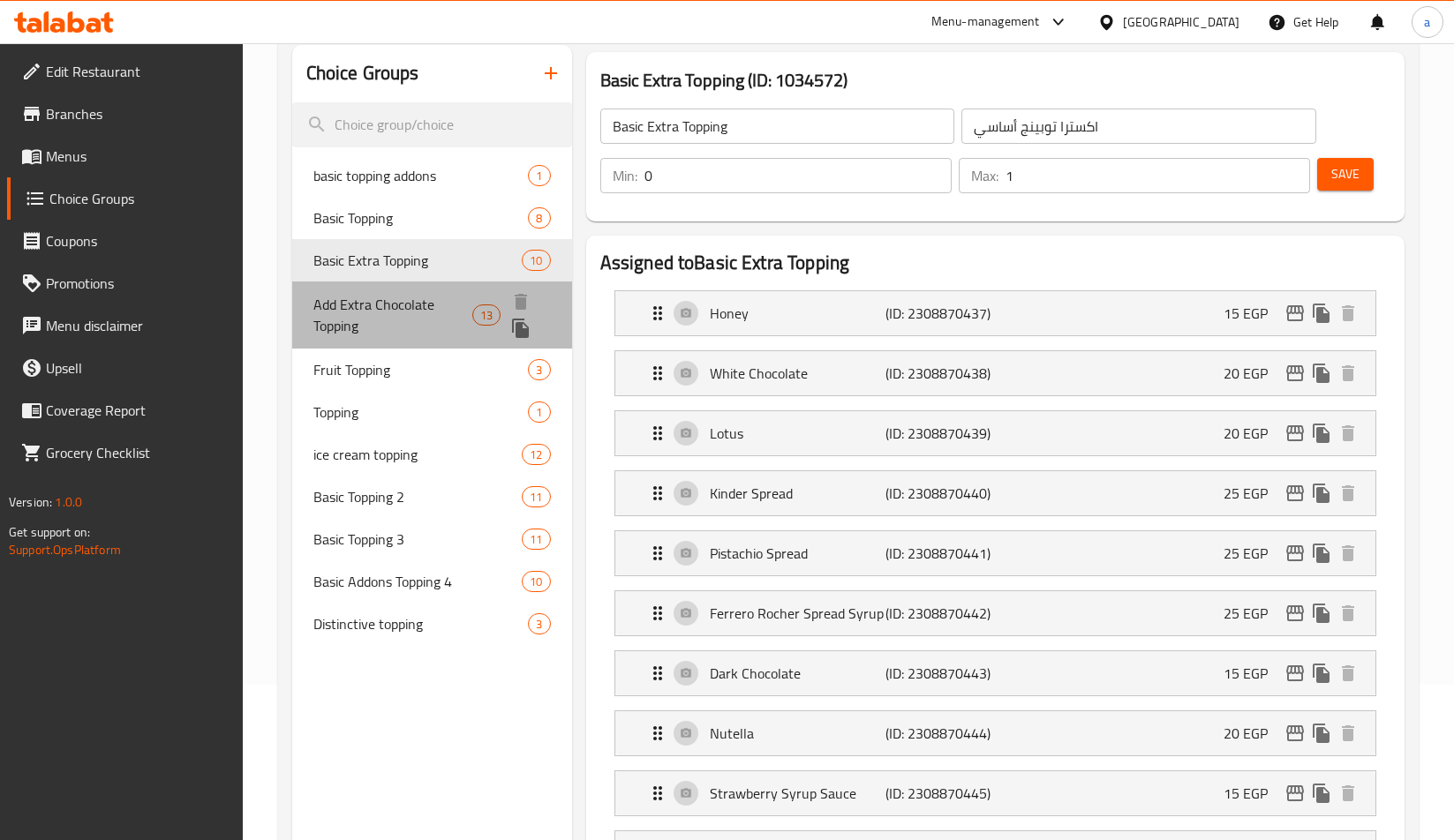
click at [409, 316] on span "Add Extra Chocolate Topping" at bounding box center [393, 315] width 159 height 42
type input "Add Extra Chocolate Topping"
type input "أضافة إكسترا تشوكلات توبينج"
type input "13"
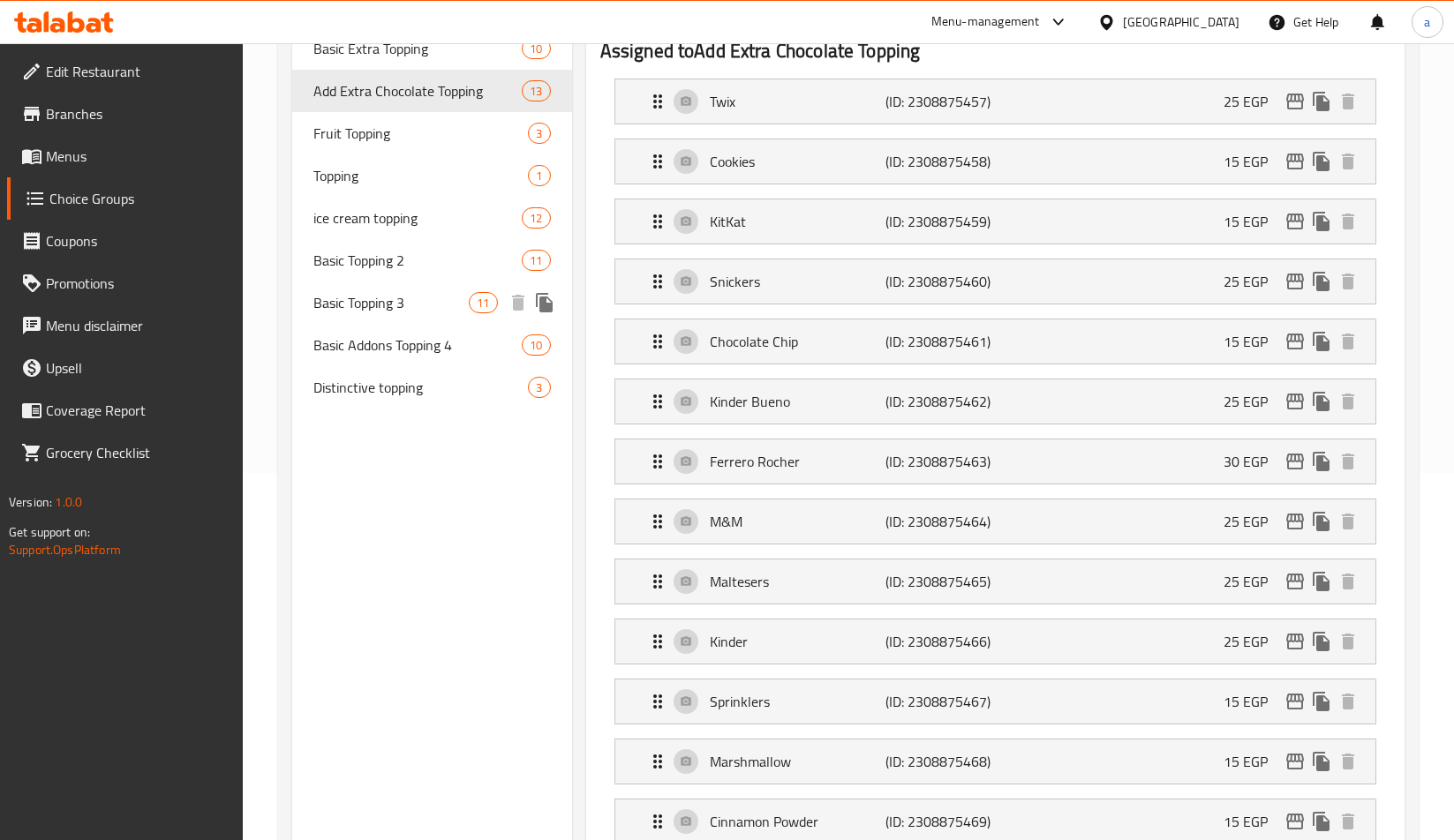
scroll to position [336, 0]
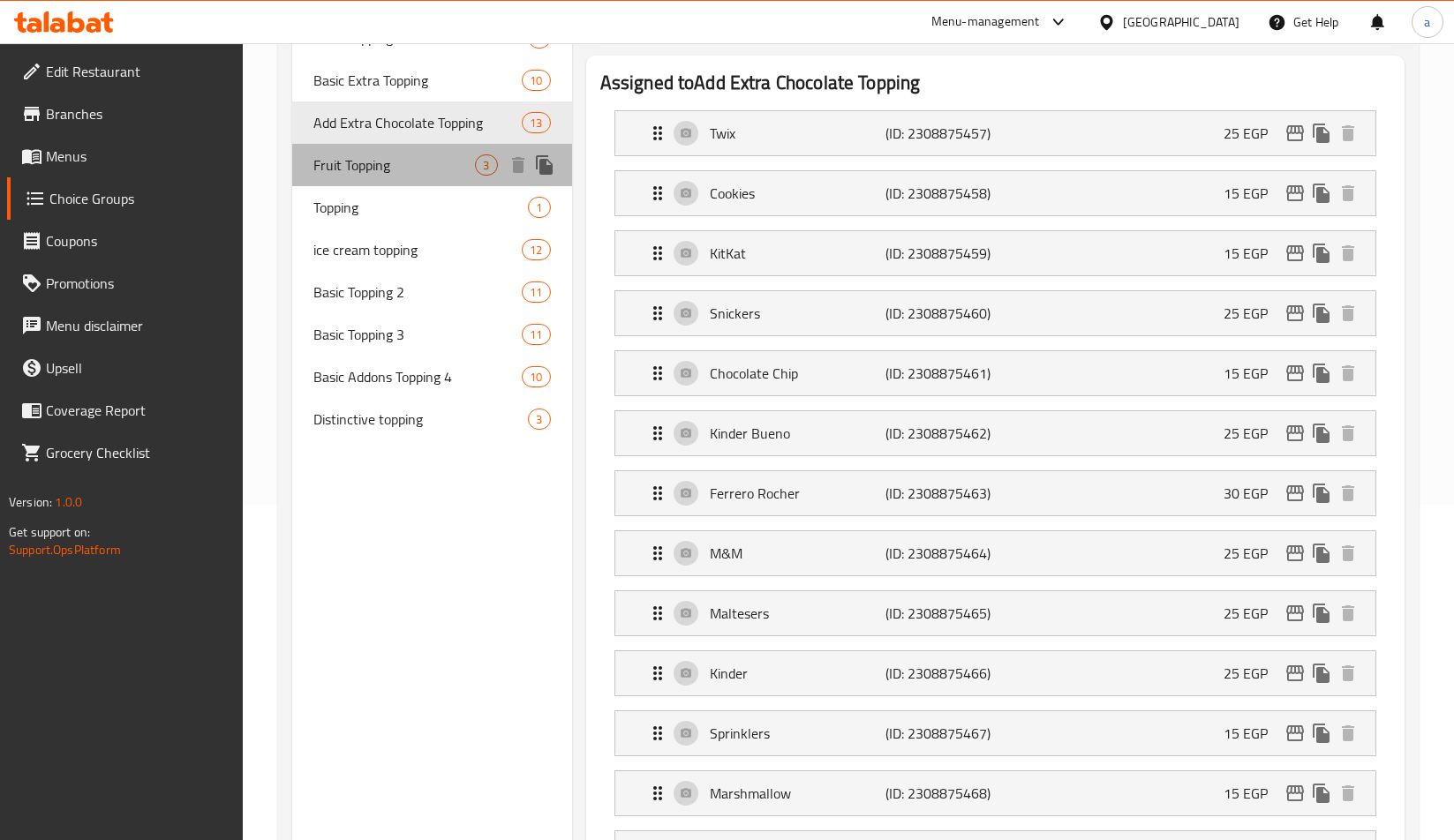
click at [374, 179] on div "Fruit Topping 3" at bounding box center [431, 165] width 279 height 42
type input "Fruit Topping"
type input "أضاف فاكهه"
type input "3"
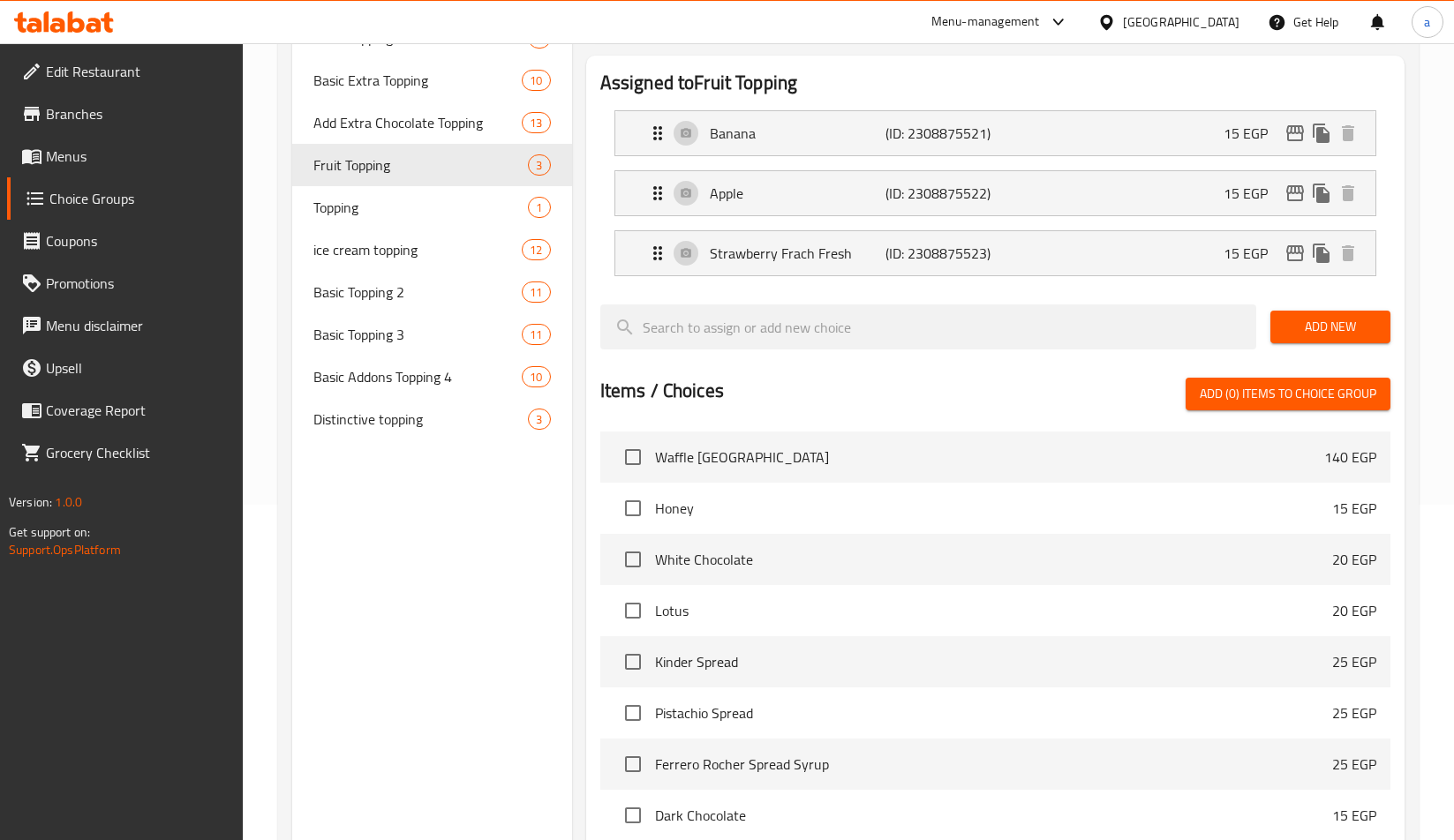
click at [363, 504] on div "Choice Groups basic topping addons 1 Basic Topping 8 Basic Extra Topping 10 Add…" at bounding box center [431, 468] width 279 height 1208
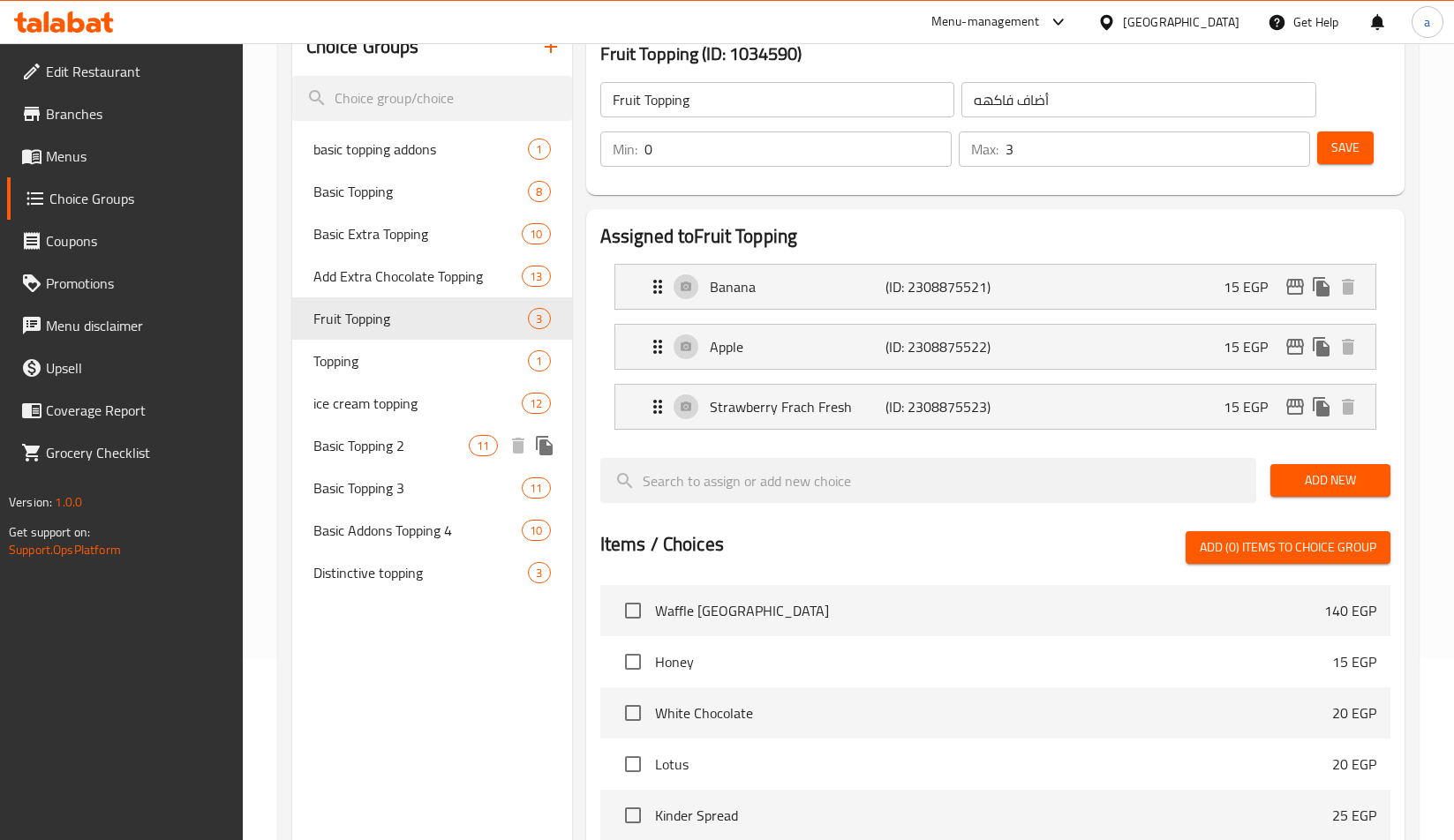
scroll to position [89, 0]
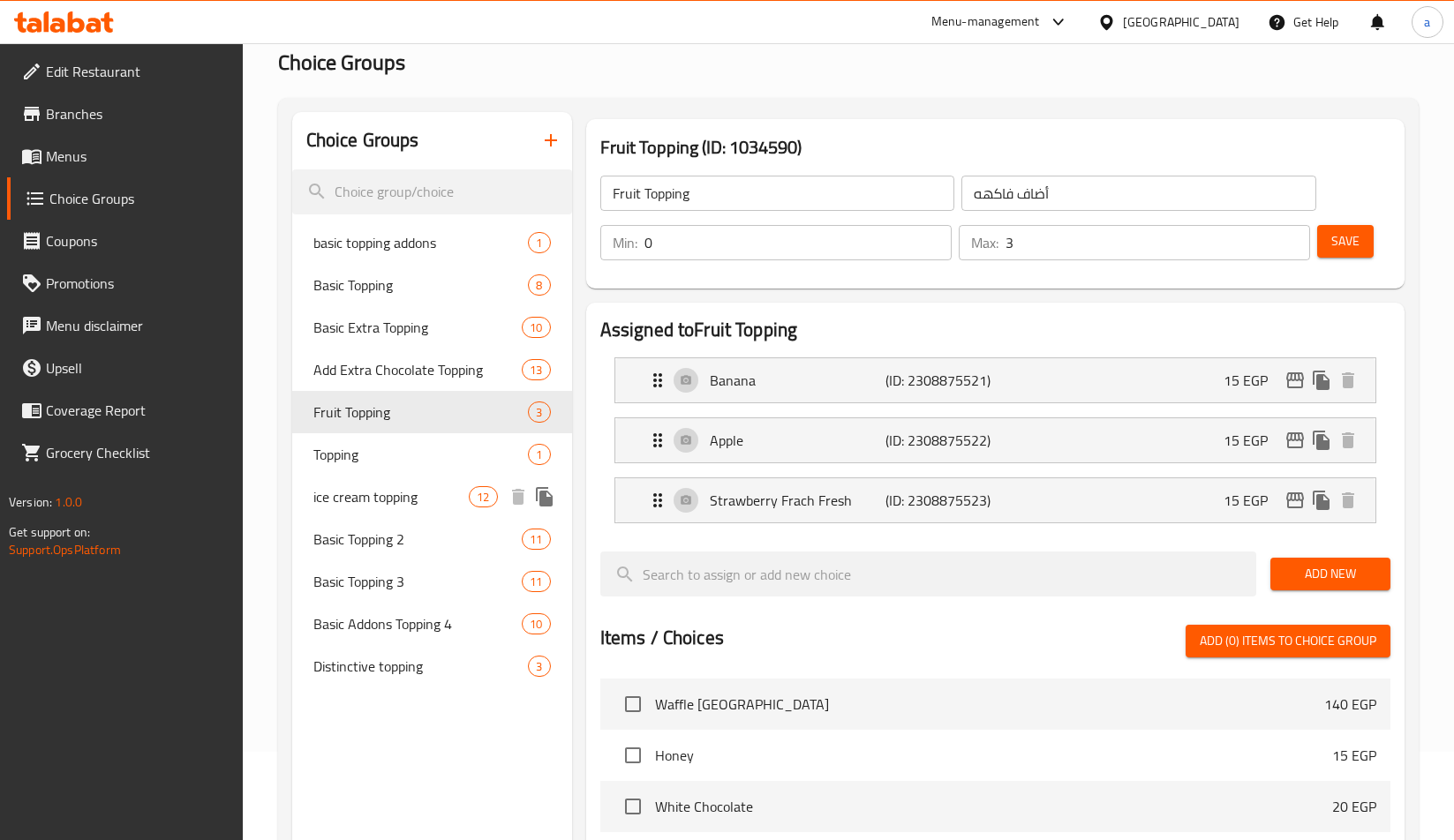
drag, startPoint x: 362, startPoint y: 482, endPoint x: 338, endPoint y: 579, distance: 99.9
click at [362, 482] on div "ice cream topping 12" at bounding box center [431, 497] width 279 height 42
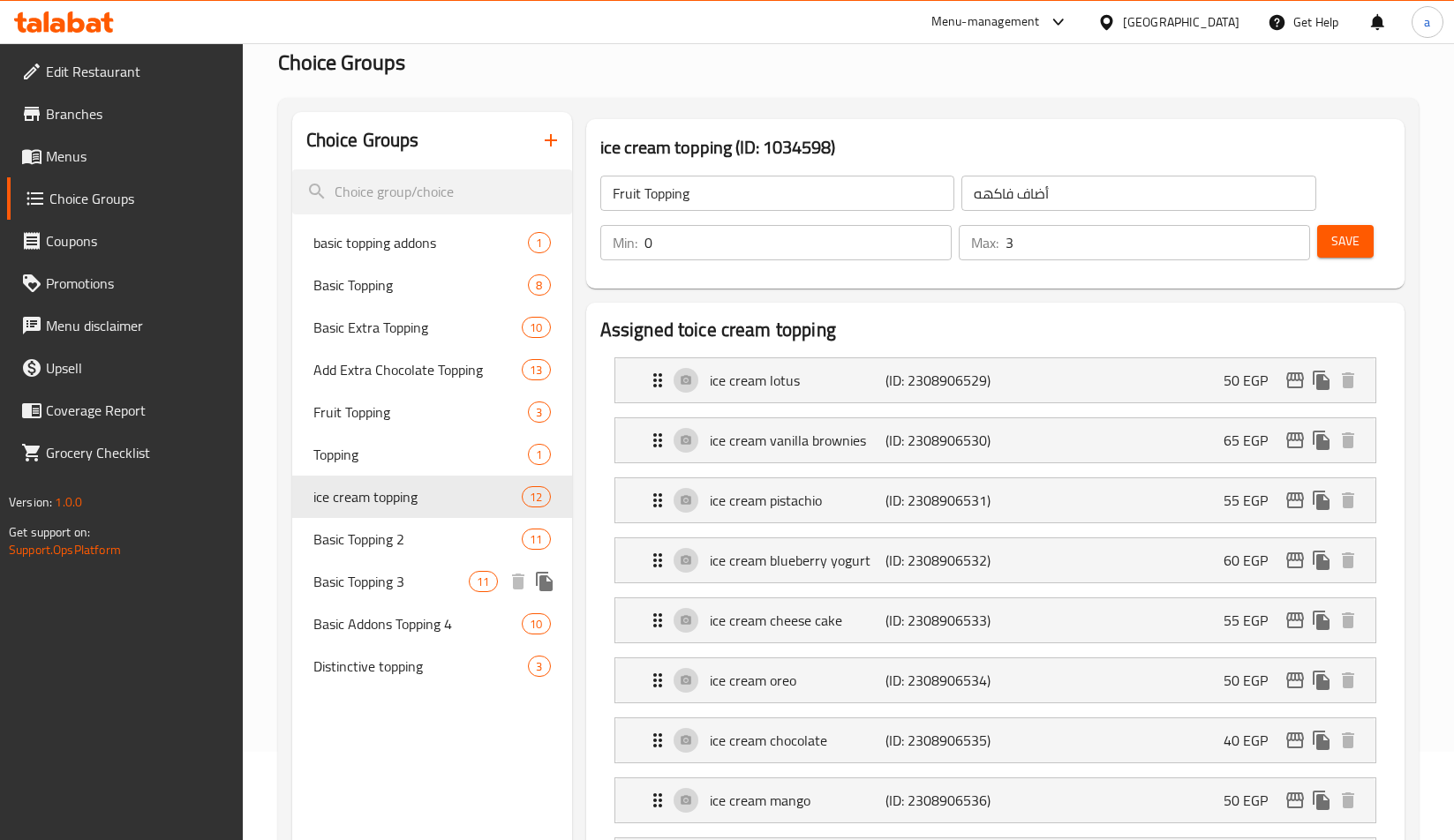
type input "ice cream topping"
type input "أضاف [PERSON_NAME]"
type input "10"
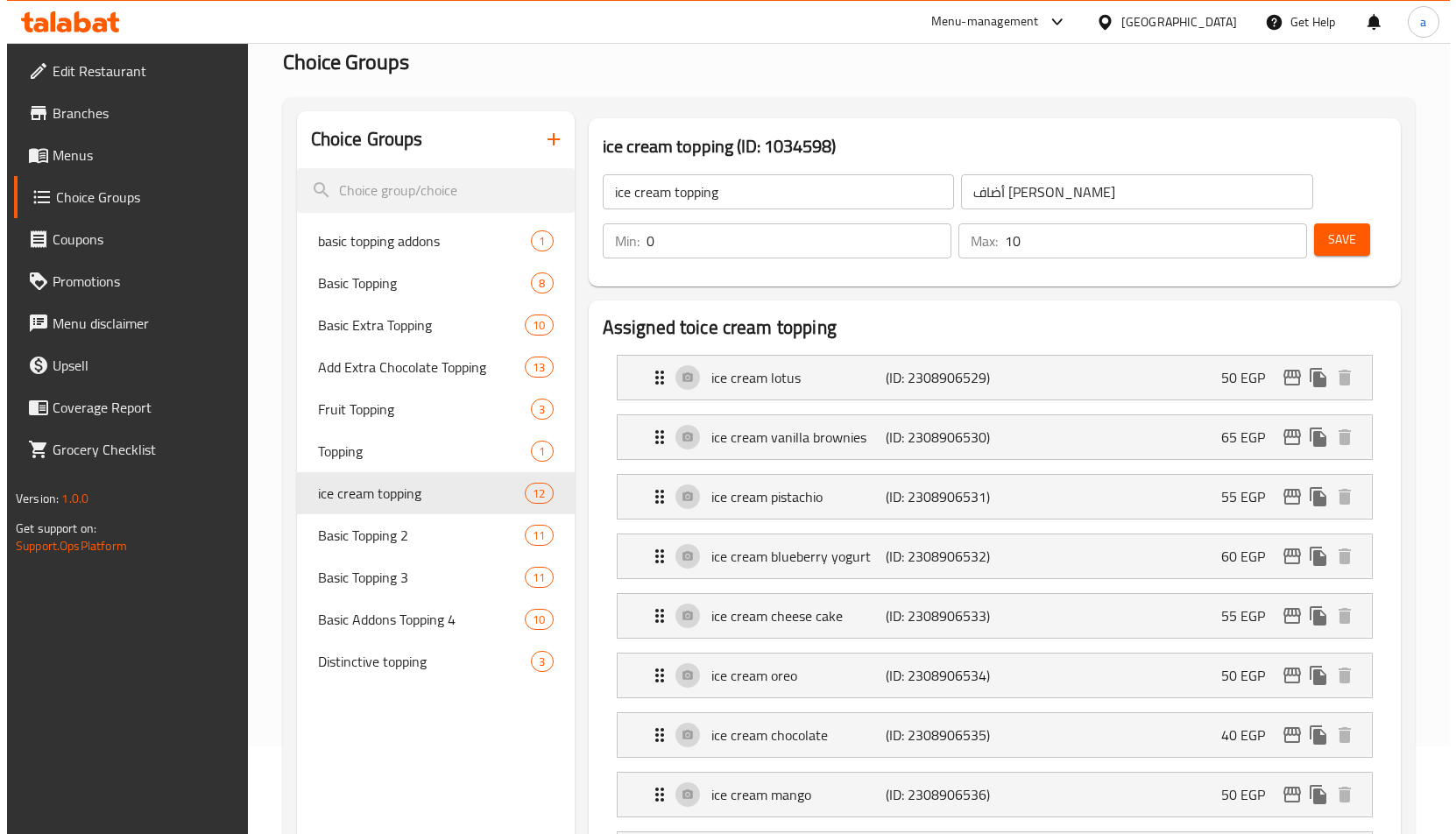
scroll to position [0, 0]
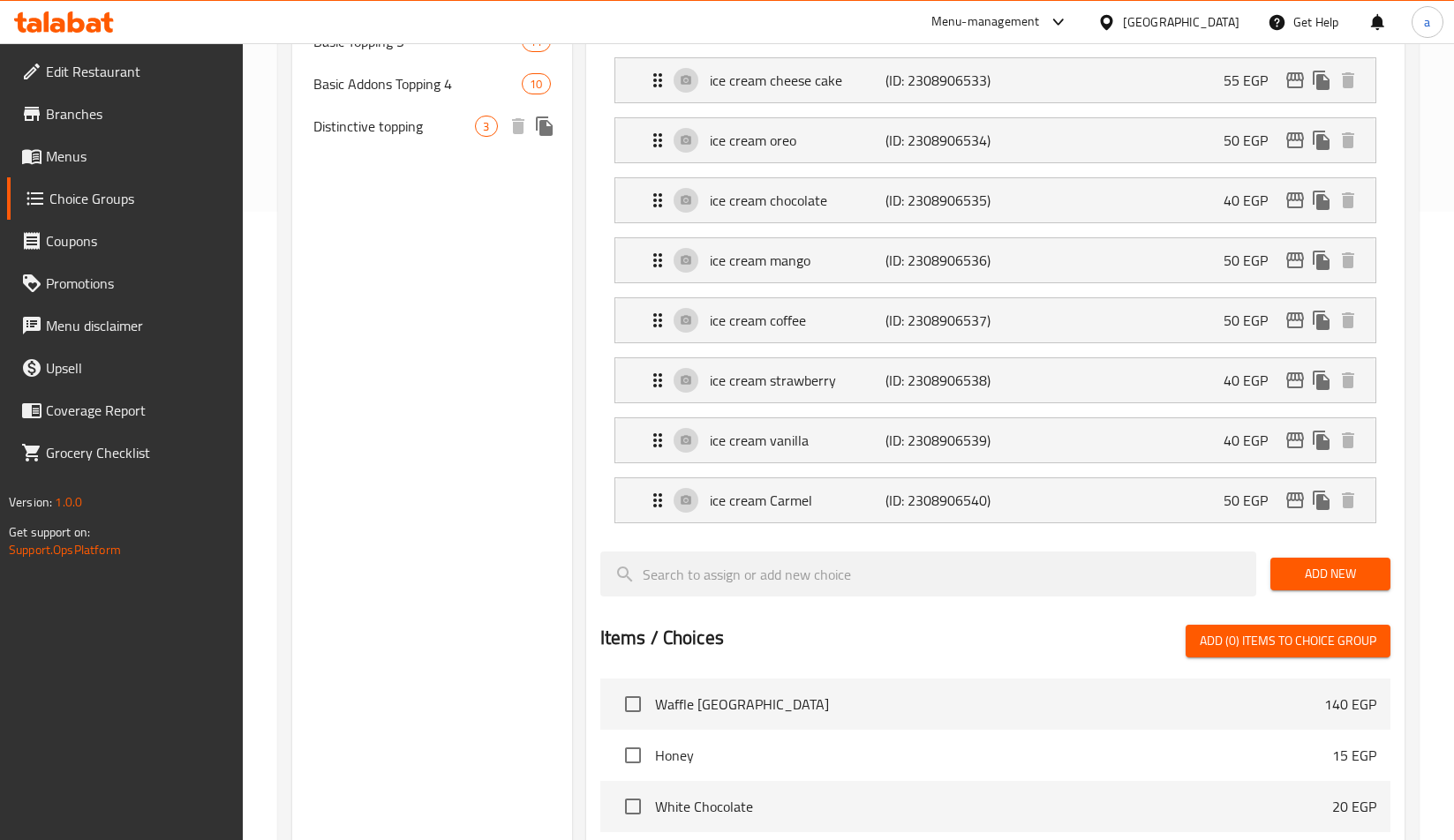
drag, startPoint x: 411, startPoint y: 122, endPoint x: 415, endPoint y: 260, distance: 138.1
click at [411, 122] on span "Distinctive topping" at bounding box center [395, 126] width 162 height 21
type input "Distinctive topping"
type input "اضافات متميزة"
type input "3"
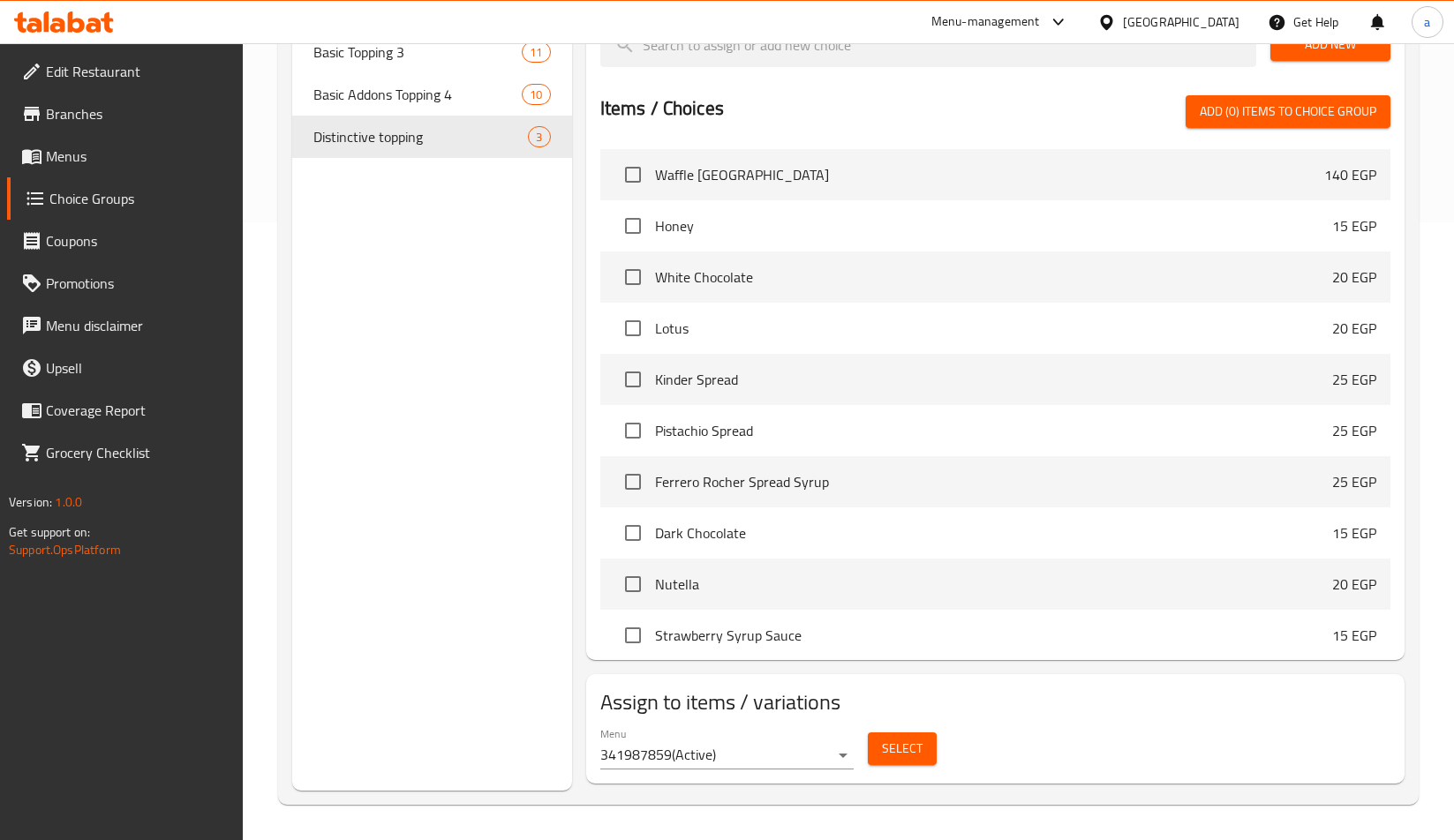
scroll to position [618, 0]
click at [417, 265] on div "Choice Groups basic topping addons 1 Basic Topping 8 Basic Extra Topping 10 Add…" at bounding box center [431, 186] width 279 height 1208
click at [443, 402] on div "Choice Groups basic topping addons 1 Basic Topping 8 Basic Extra Topping 10 Add…" at bounding box center [431, 186] width 279 height 1208
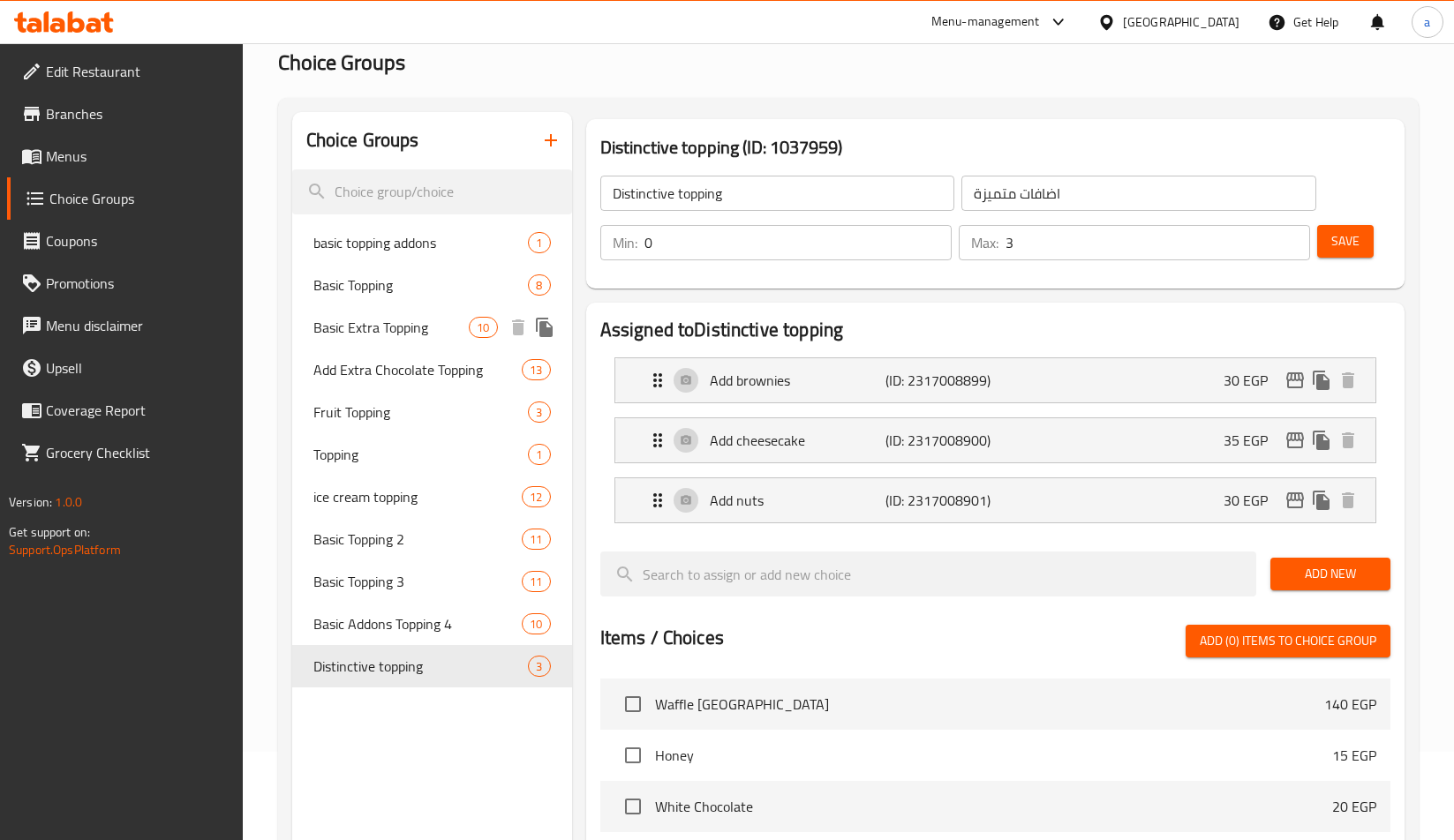
click at [379, 317] on span "Basic Extra Topping" at bounding box center [392, 327] width 156 height 21
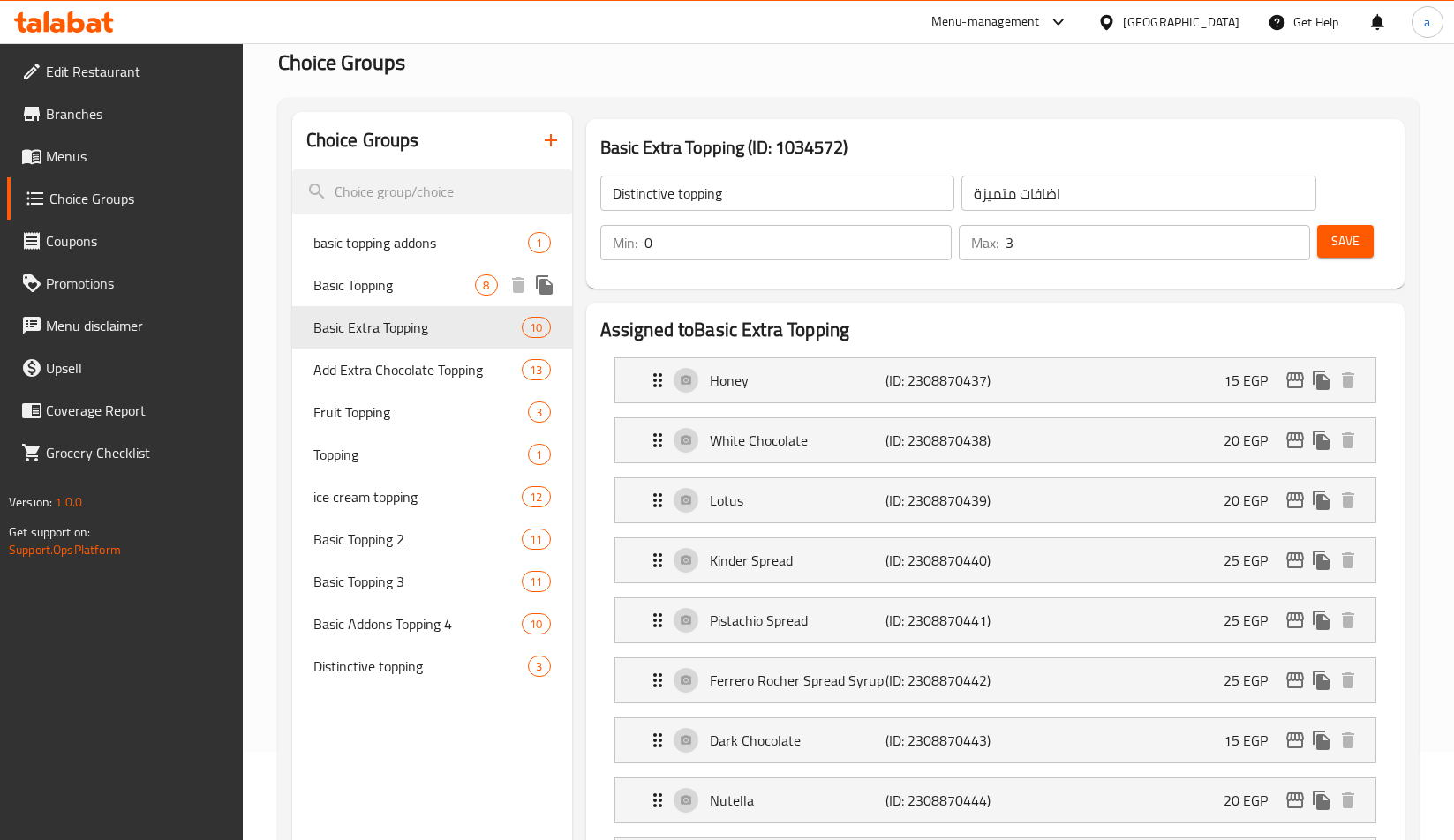
type input "Basic Extra Topping"
type input "اكسترا توبينج أساسي"
type input "1"
click at [701, 126] on div "Basic Extra Topping (ID: 1034572) Basic Extra Topping ​ اكسترا توبينج أساسي ​ M…" at bounding box center [995, 204] width 818 height 170
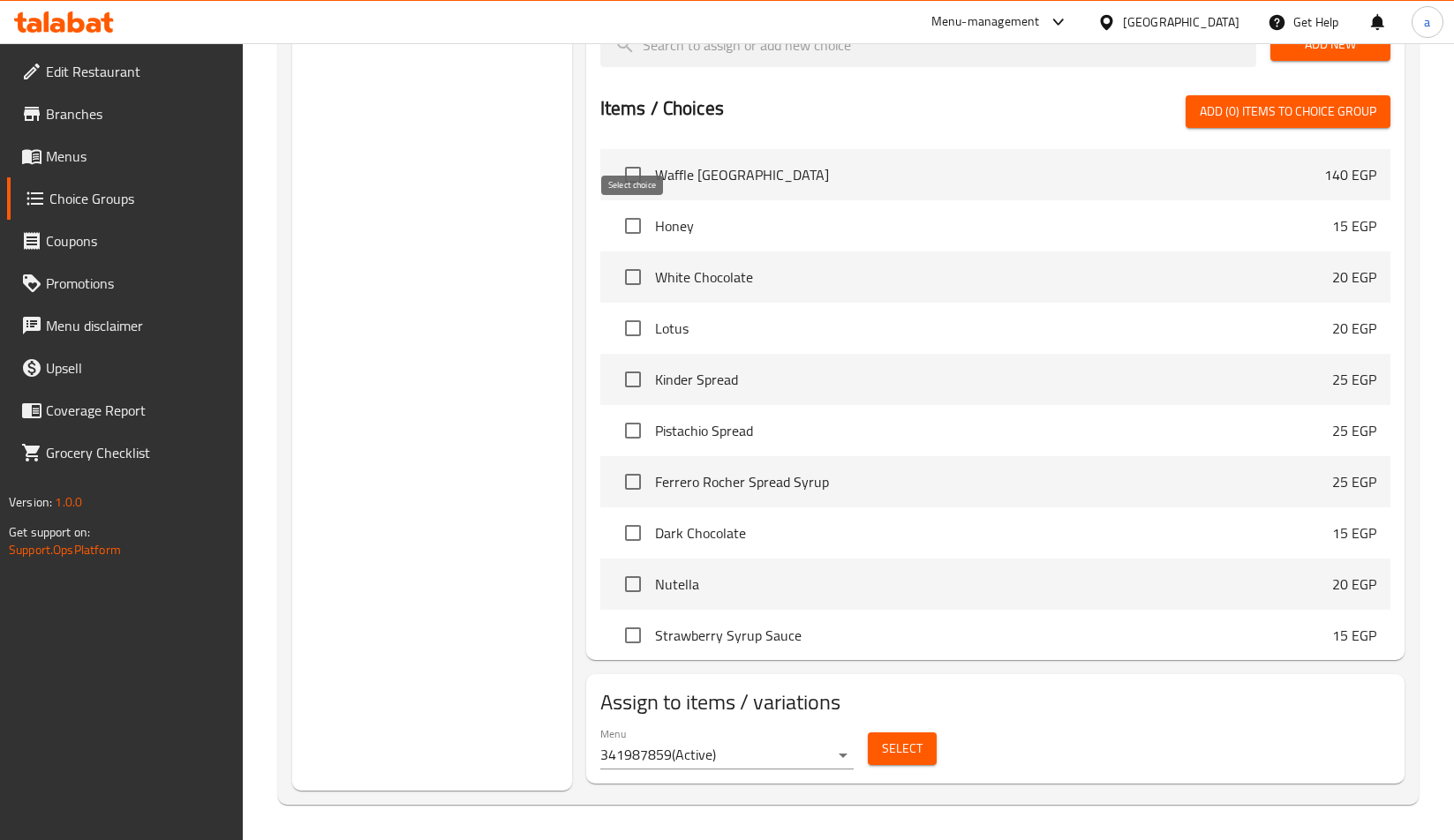
scroll to position [332, 0]
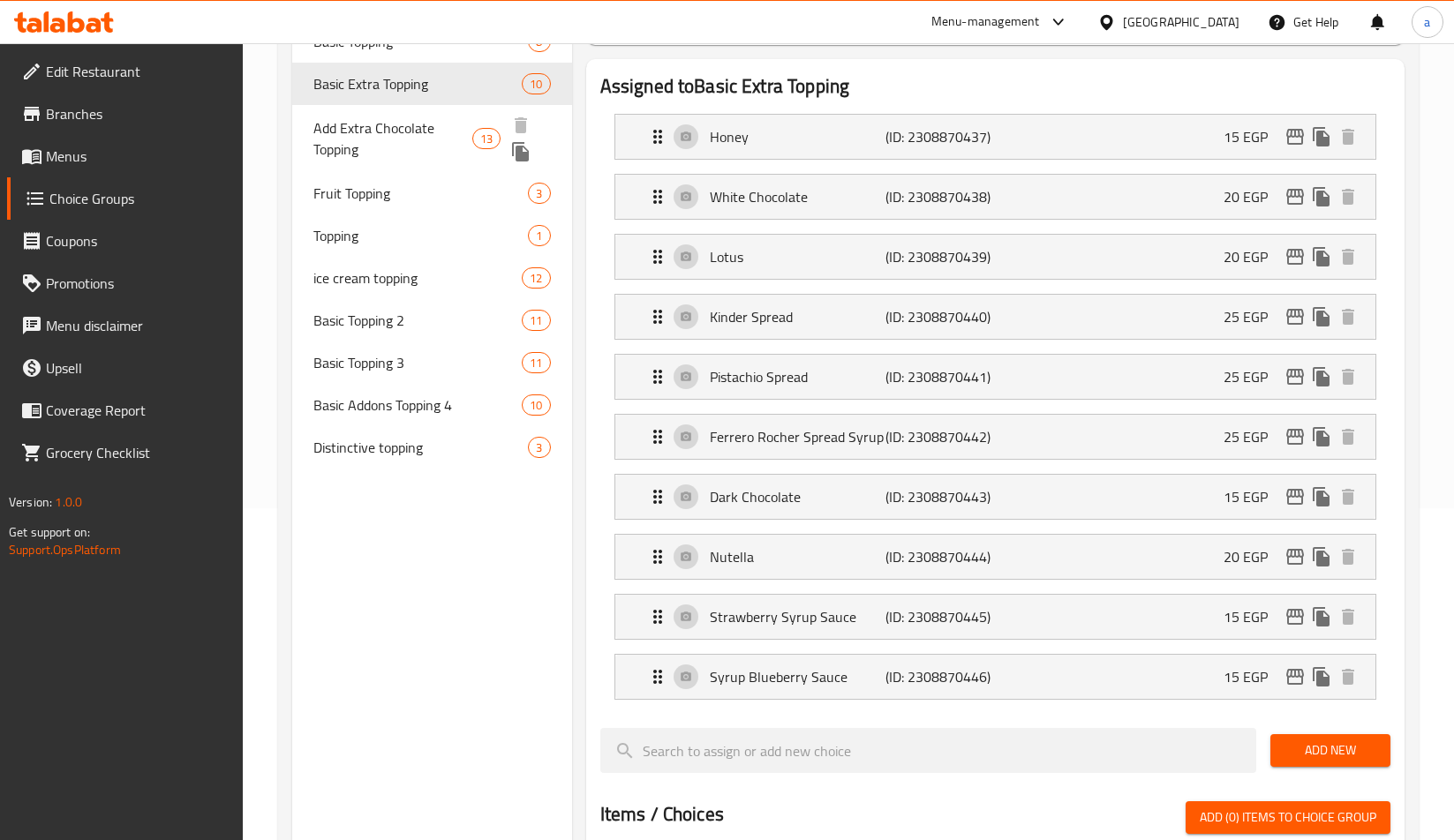
click at [445, 135] on span "Add Extra Chocolate Topping" at bounding box center [393, 138] width 159 height 42
type input "Add Extra Chocolate Topping"
type input "أضافة إكسترا تشوكلات توبينج"
type input "13"
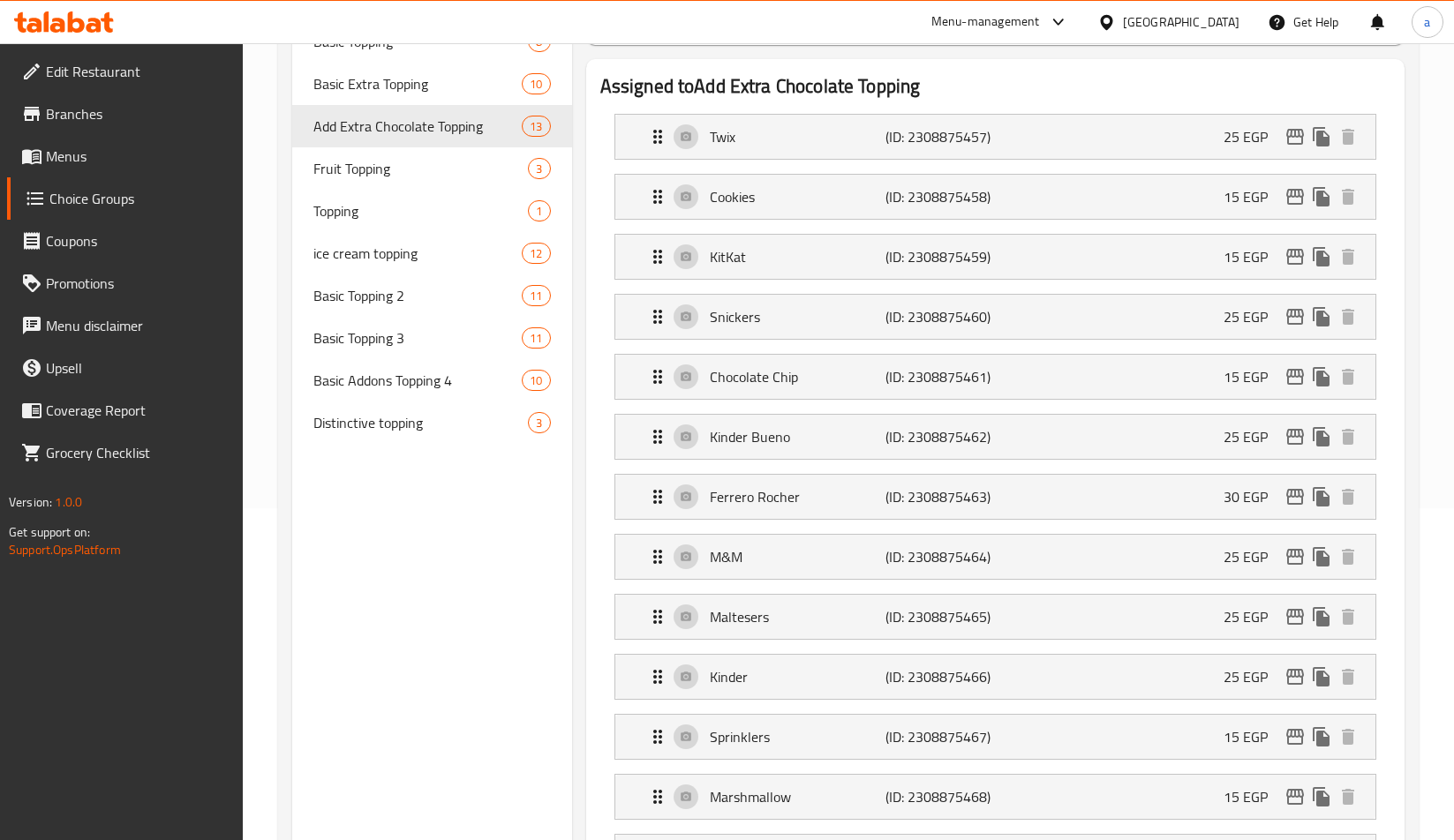
click at [696, 96] on h2 "Assigned to Add Extra Chocolate Topping" at bounding box center [994, 87] width 789 height 27
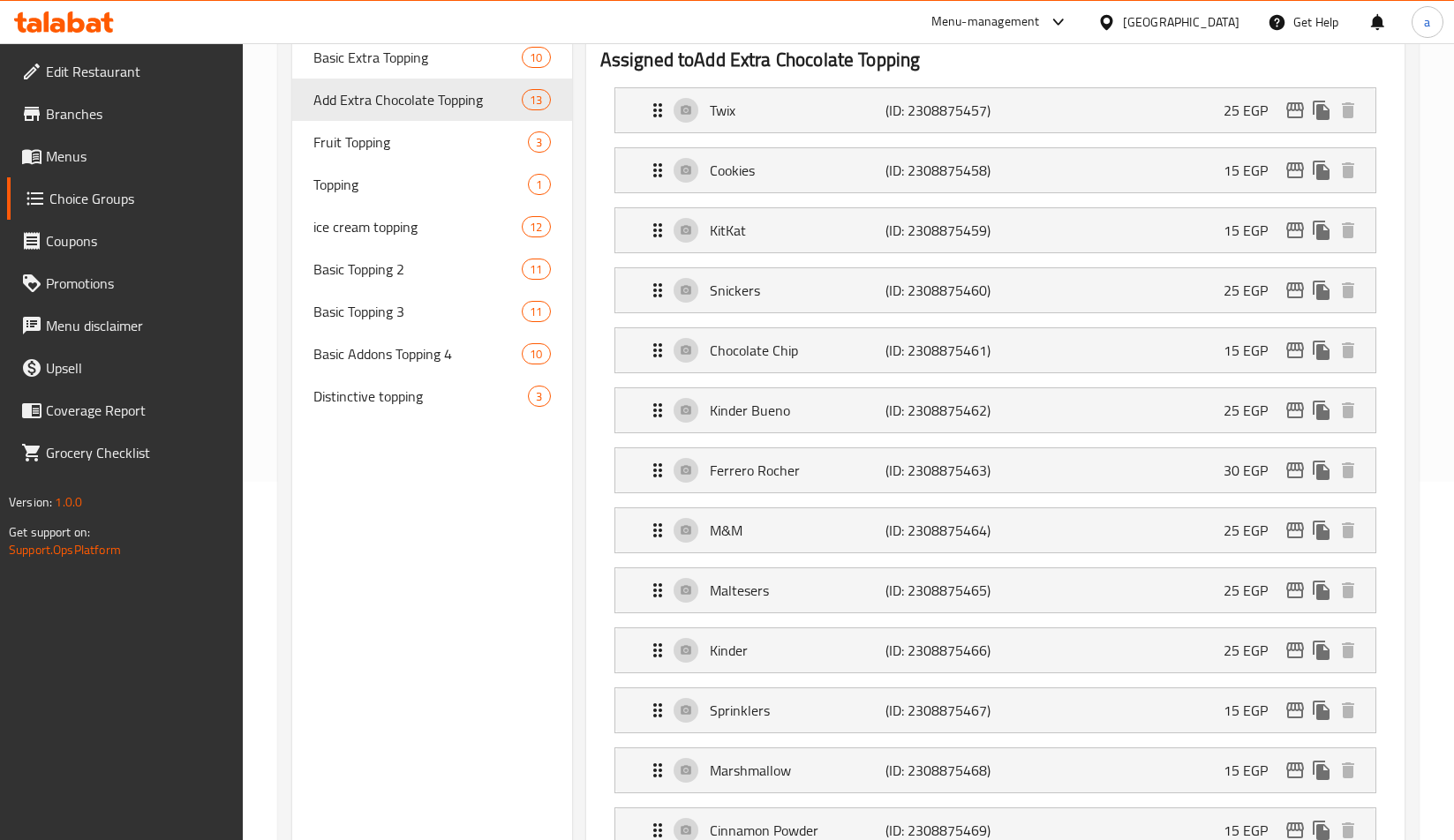
scroll to position [247, 0]
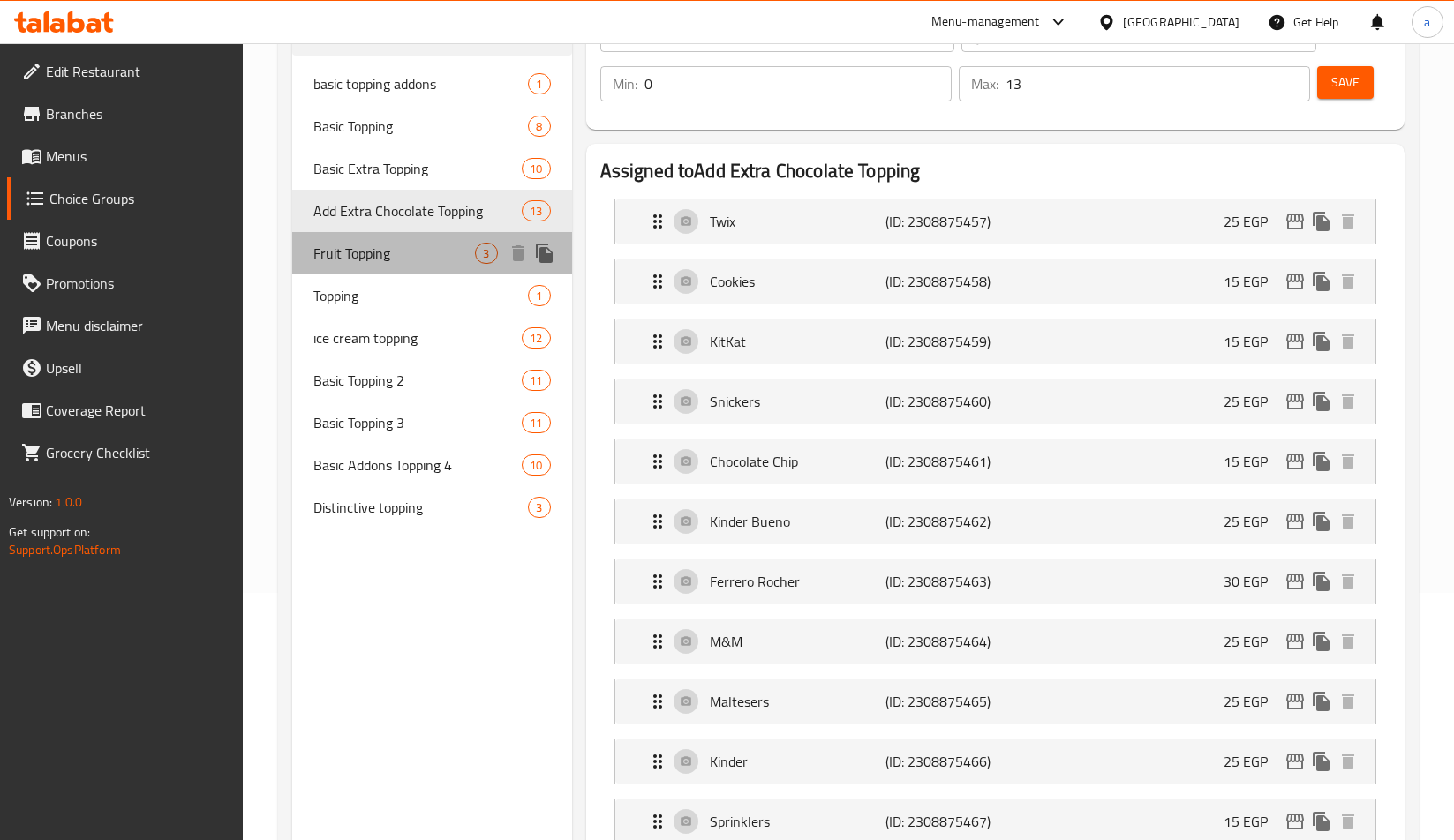
click at [414, 266] on div "Fruit Topping 3" at bounding box center [431, 253] width 279 height 42
type input "Fruit Topping"
type input "أضاف فاكهه"
type input "3"
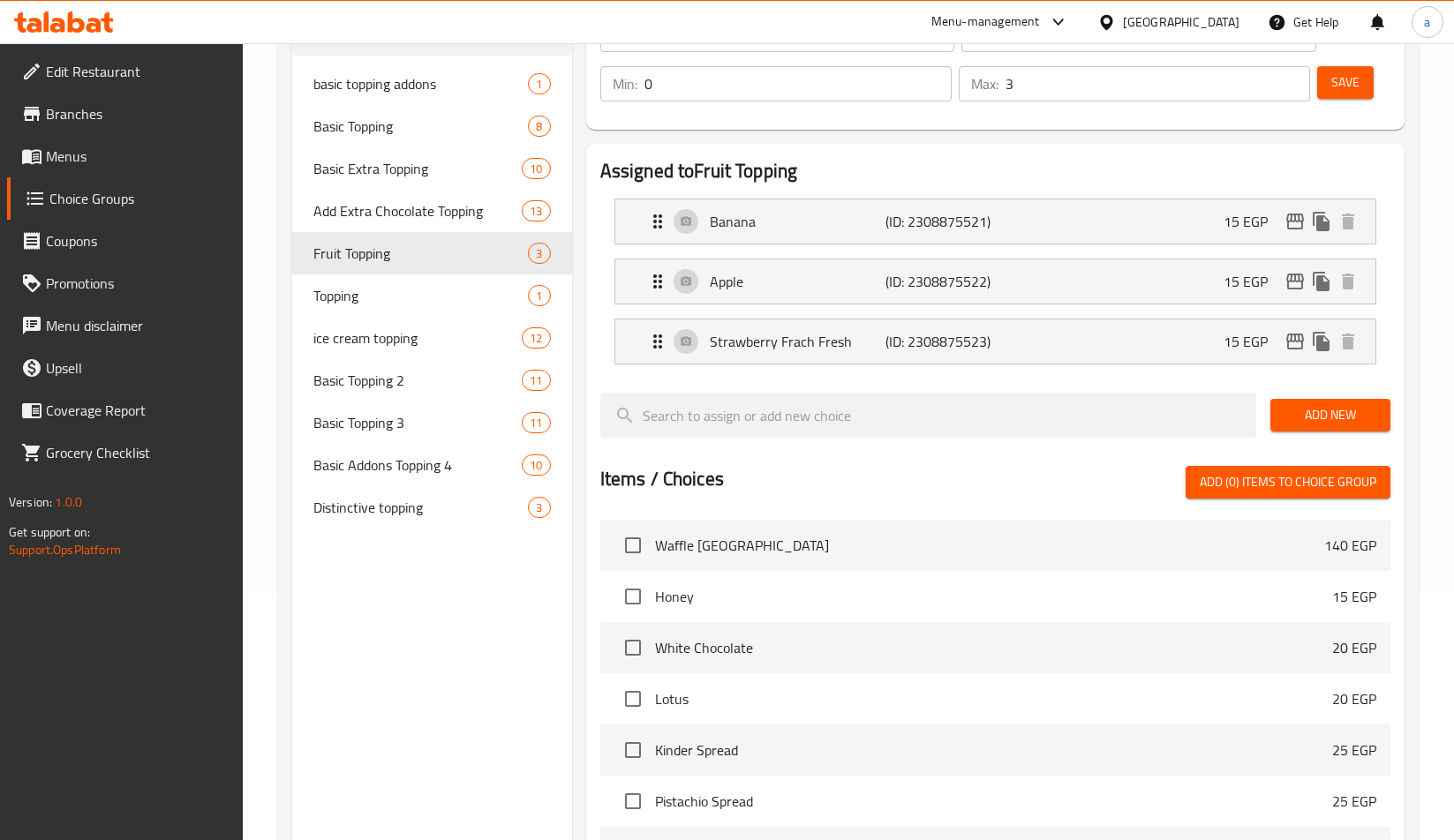
click at [677, 136] on div "Assigned to Fruit Topping Banana (ID: 2308875521) 15 EGP Name (En) Banana Name …" at bounding box center [994, 586] width 832 height 901
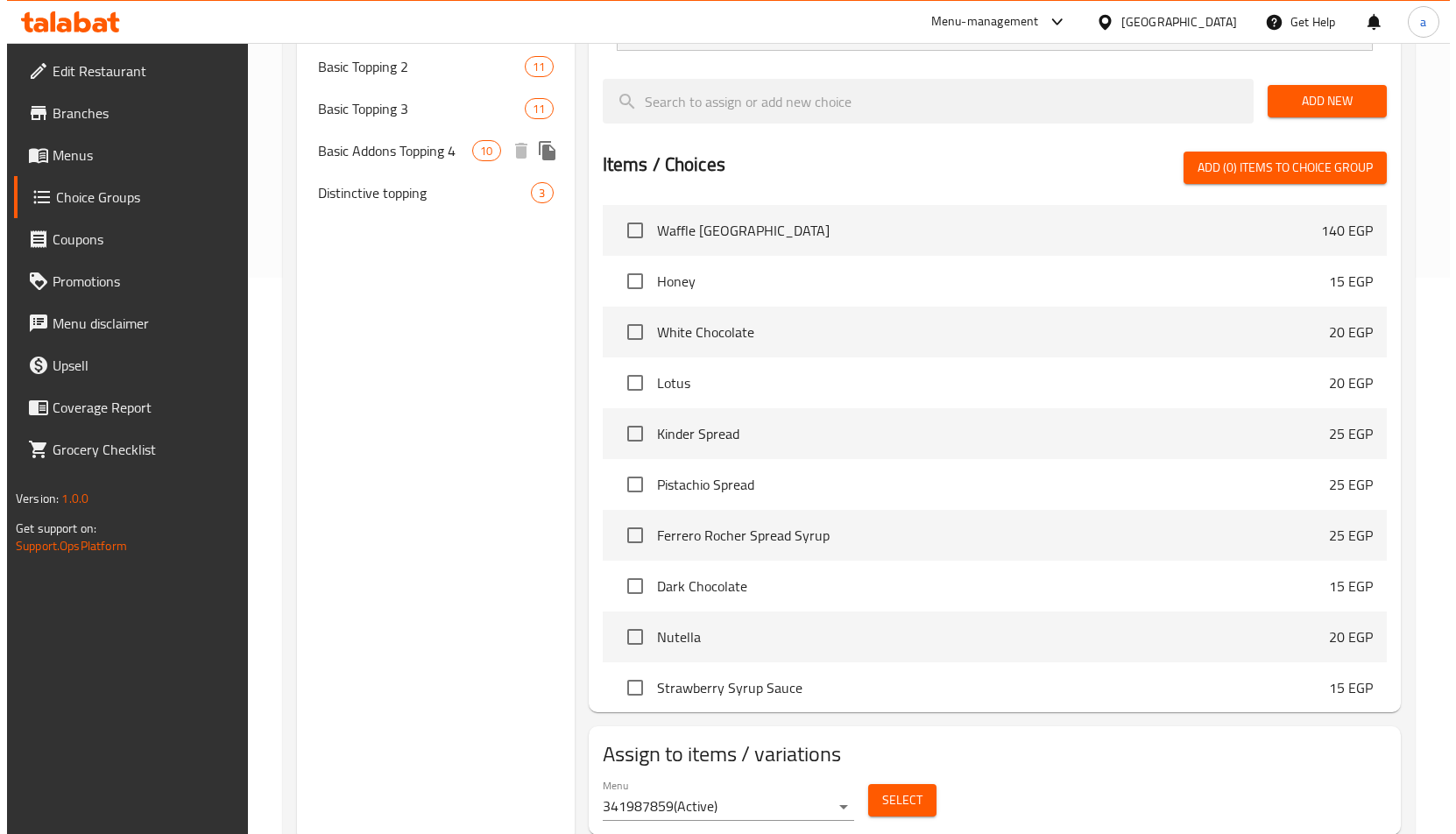
scroll to position [0, 0]
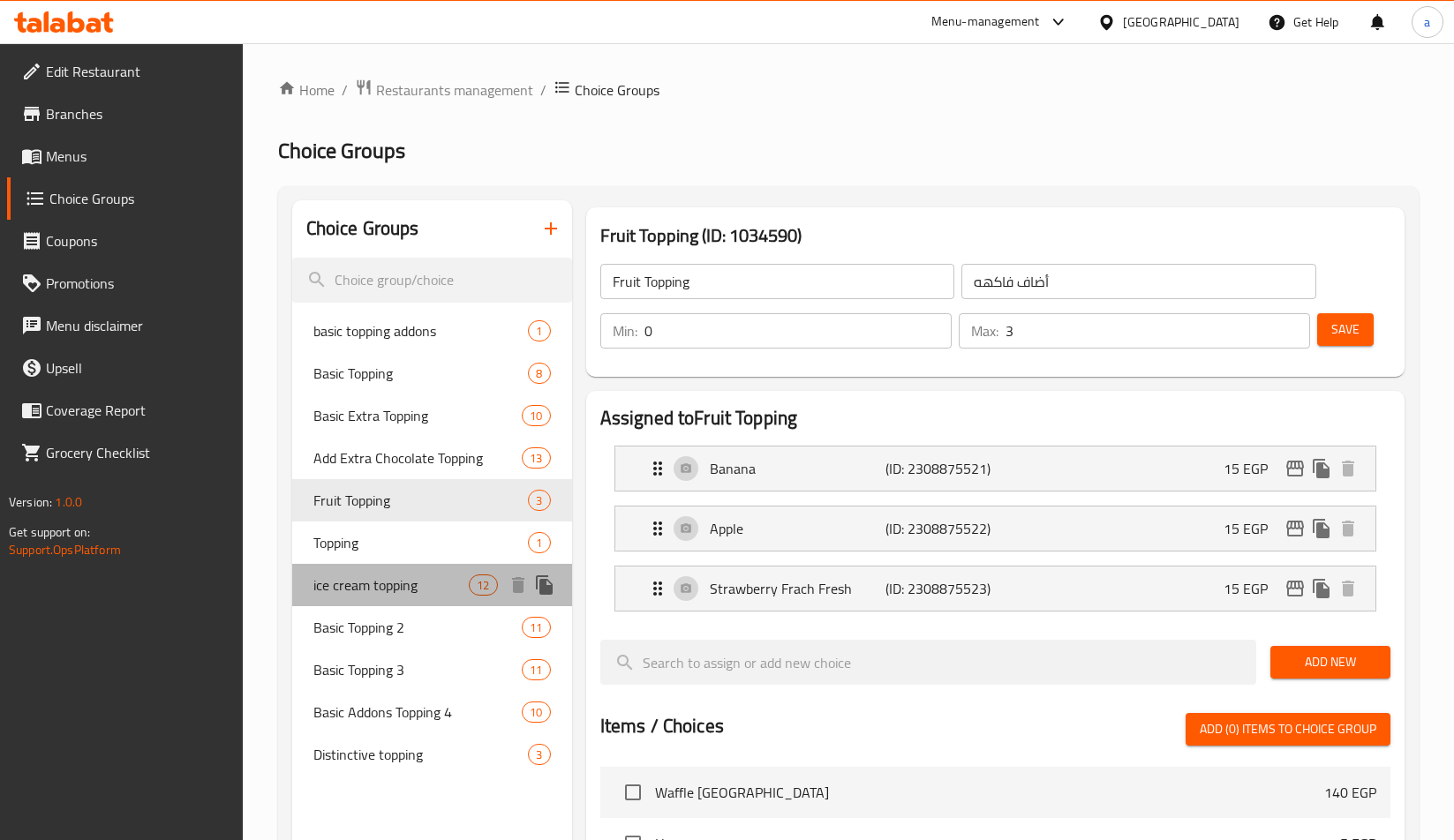
click at [398, 563] on div "ice cream topping 12" at bounding box center [431, 584] width 279 height 42
type input "ice cream topping"
type input "أضاف [PERSON_NAME]"
type input "10"
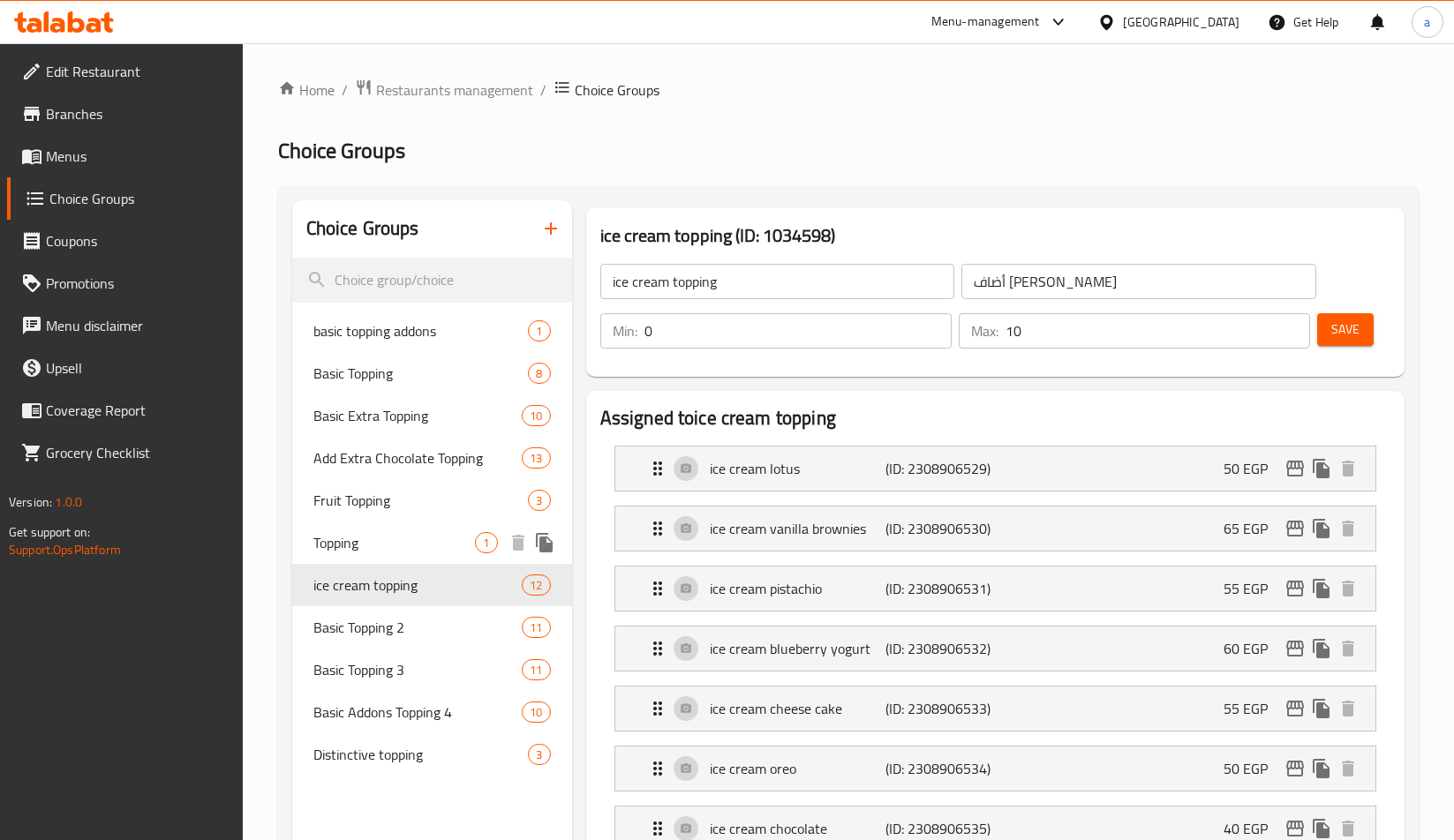
click at [397, 552] on span "Topping" at bounding box center [395, 543] width 162 height 21
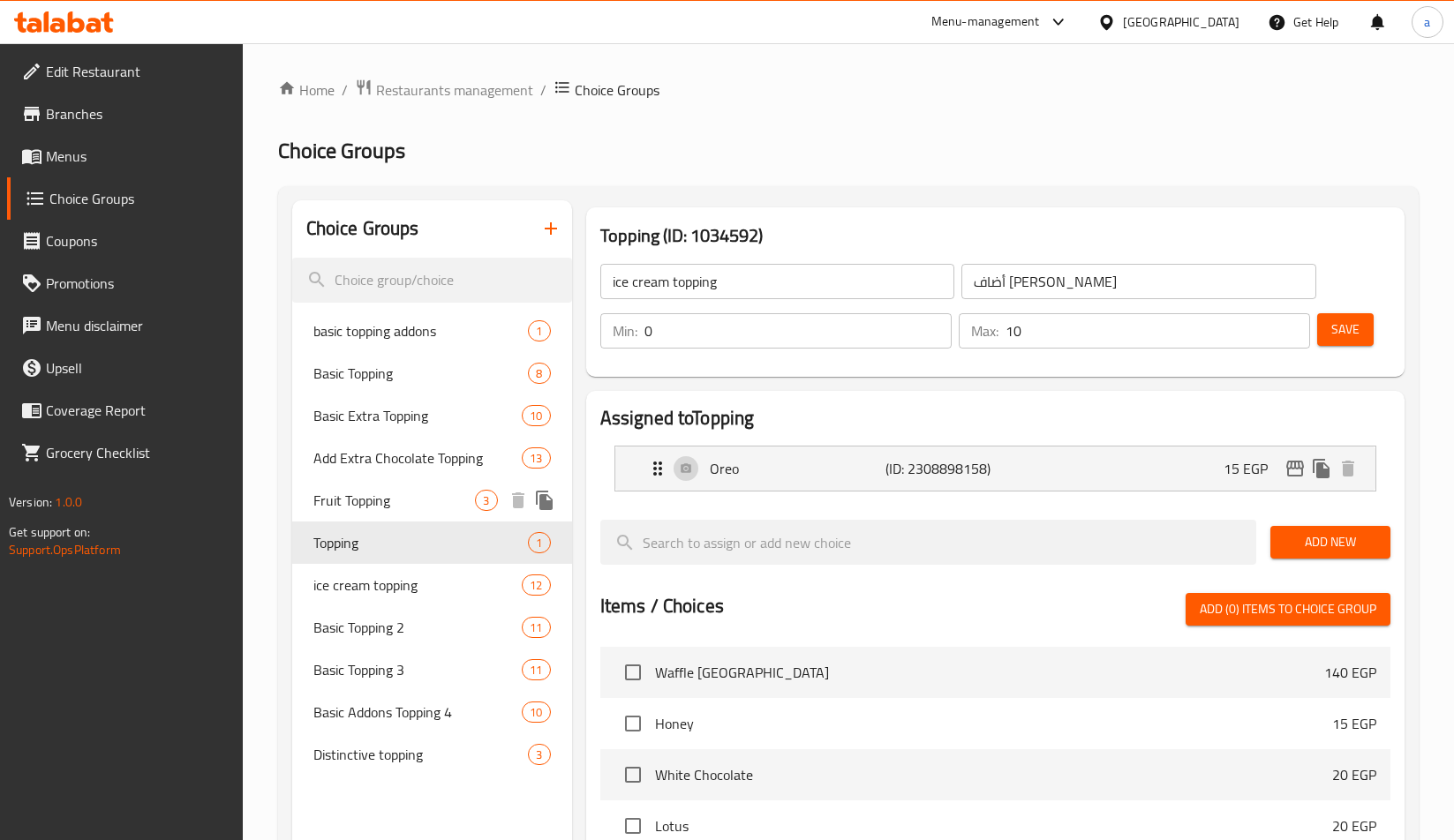
type input "Topping"
type input "توبينج"
type input "1"
click at [654, 382] on div "Topping (ID: 1034592) Topping ​ توبينج ​ Min: 0 ​ Max: 1 ​ Save" at bounding box center [994, 292] width 832 height 184
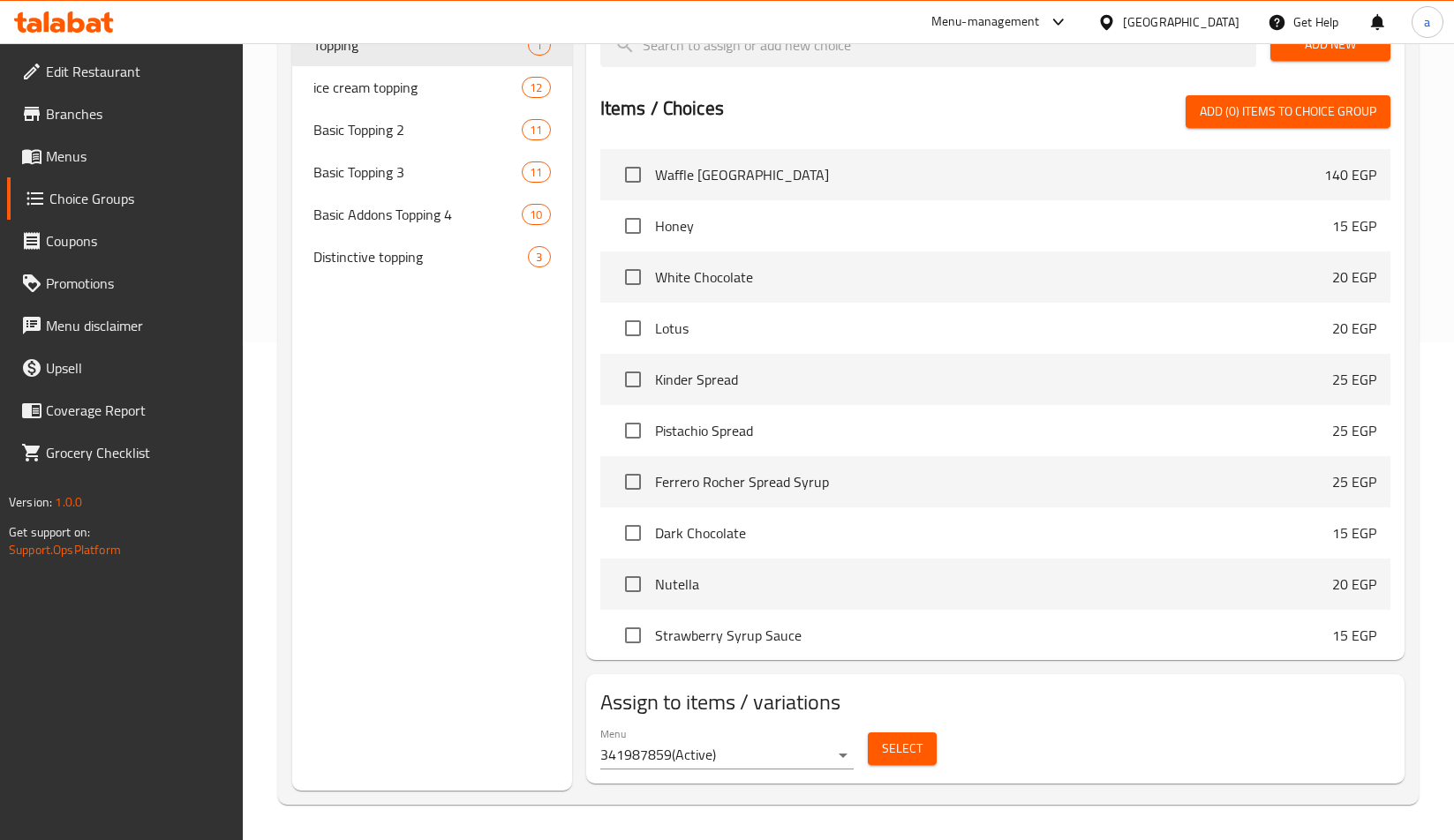
scroll to position [56, 0]
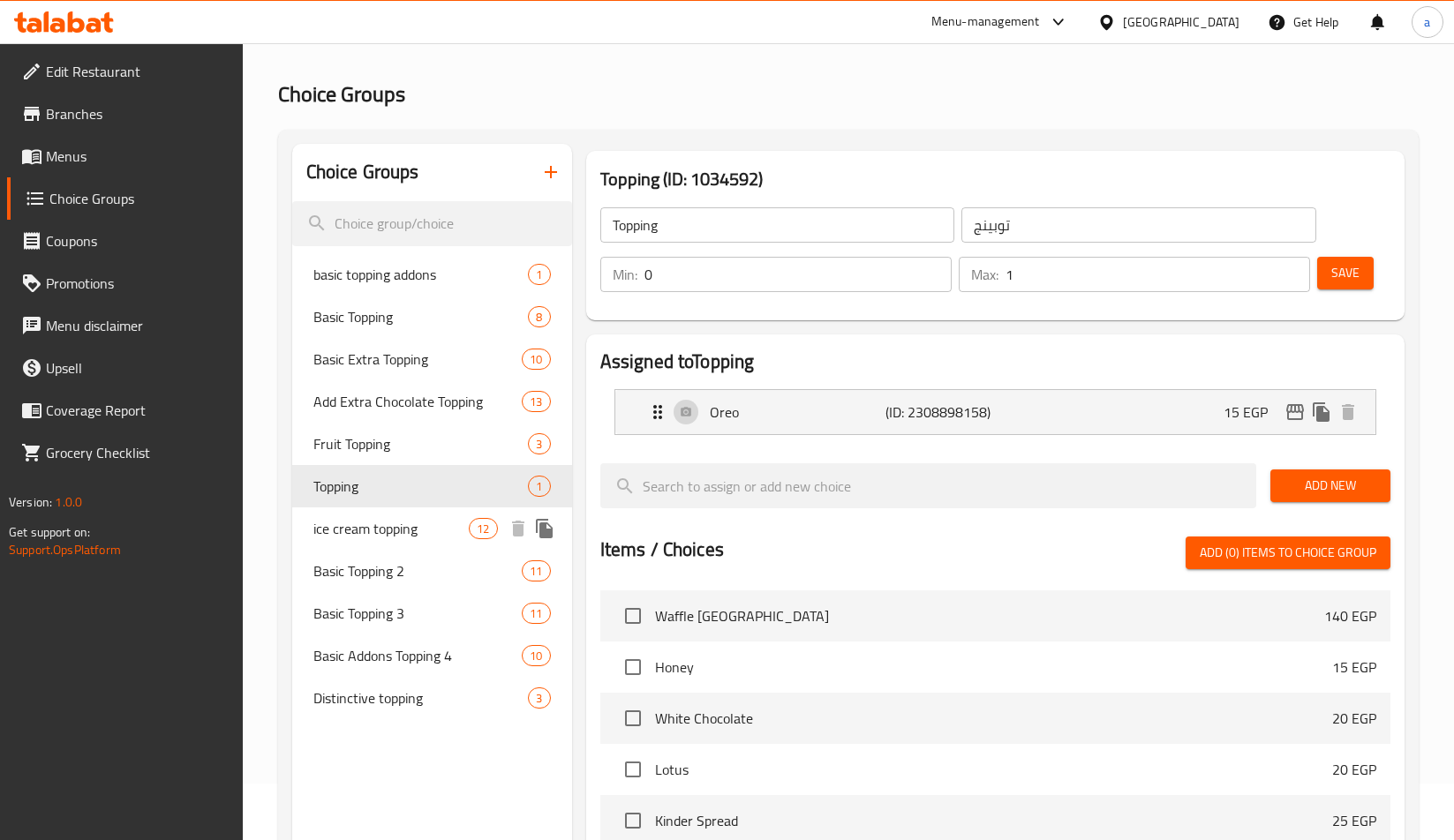
click at [374, 542] on div "ice cream topping 12" at bounding box center [431, 528] width 279 height 42
type input "ice cream topping"
type input "أضاف [PERSON_NAME]"
type input "10"
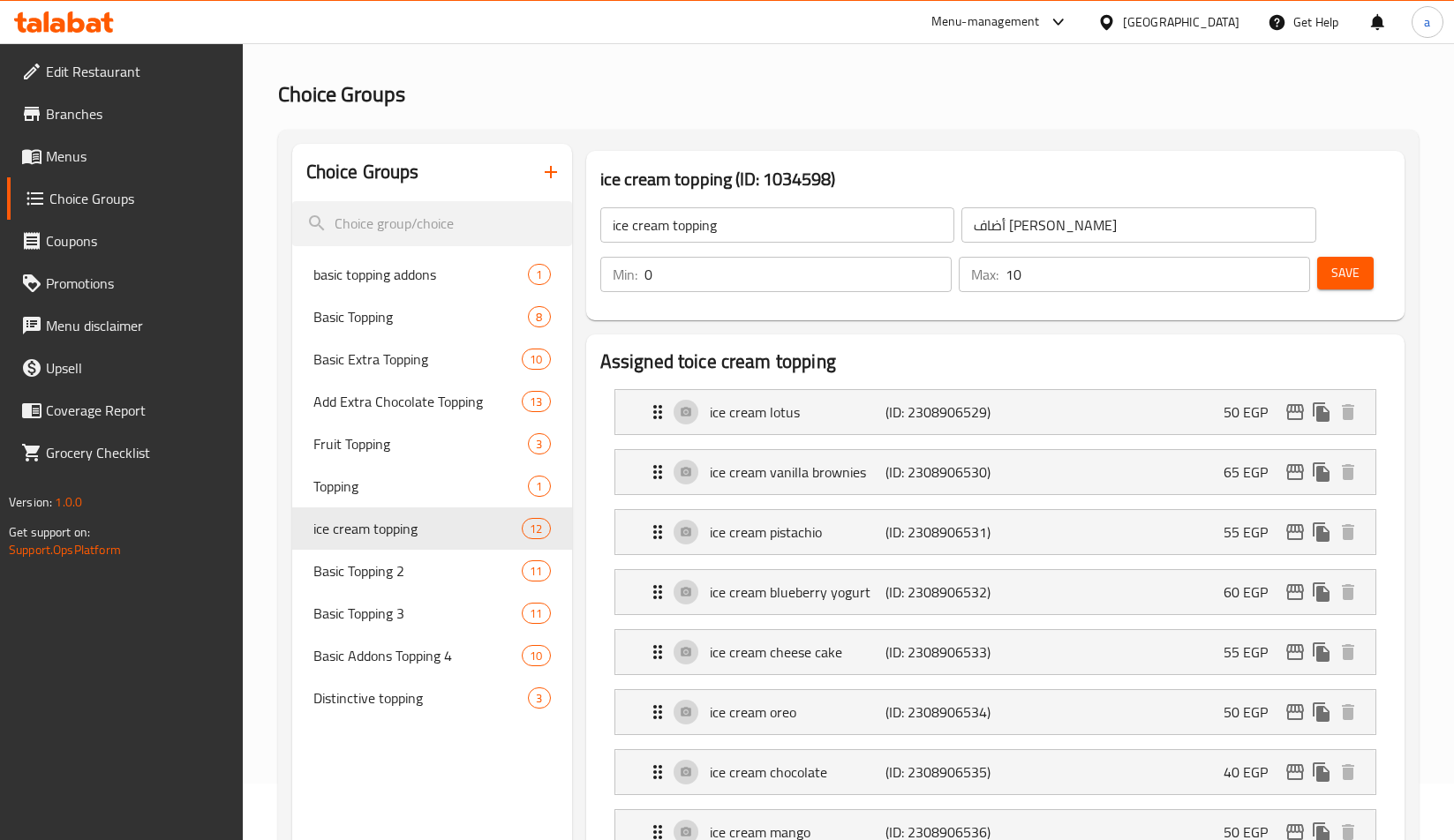
click at [710, 361] on h2 "Assigned to ice cream topping" at bounding box center [994, 362] width 789 height 27
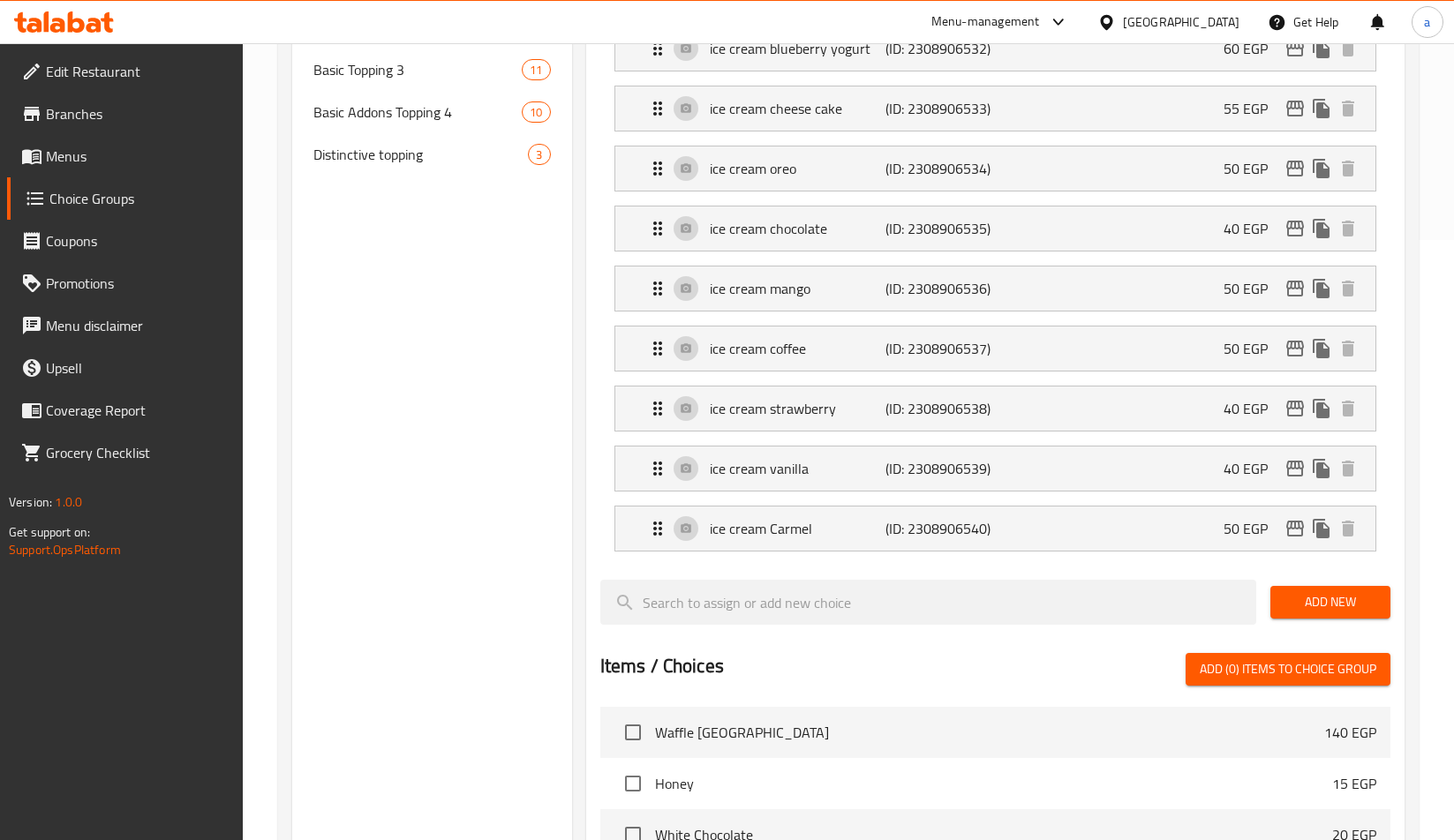
scroll to position [363, 0]
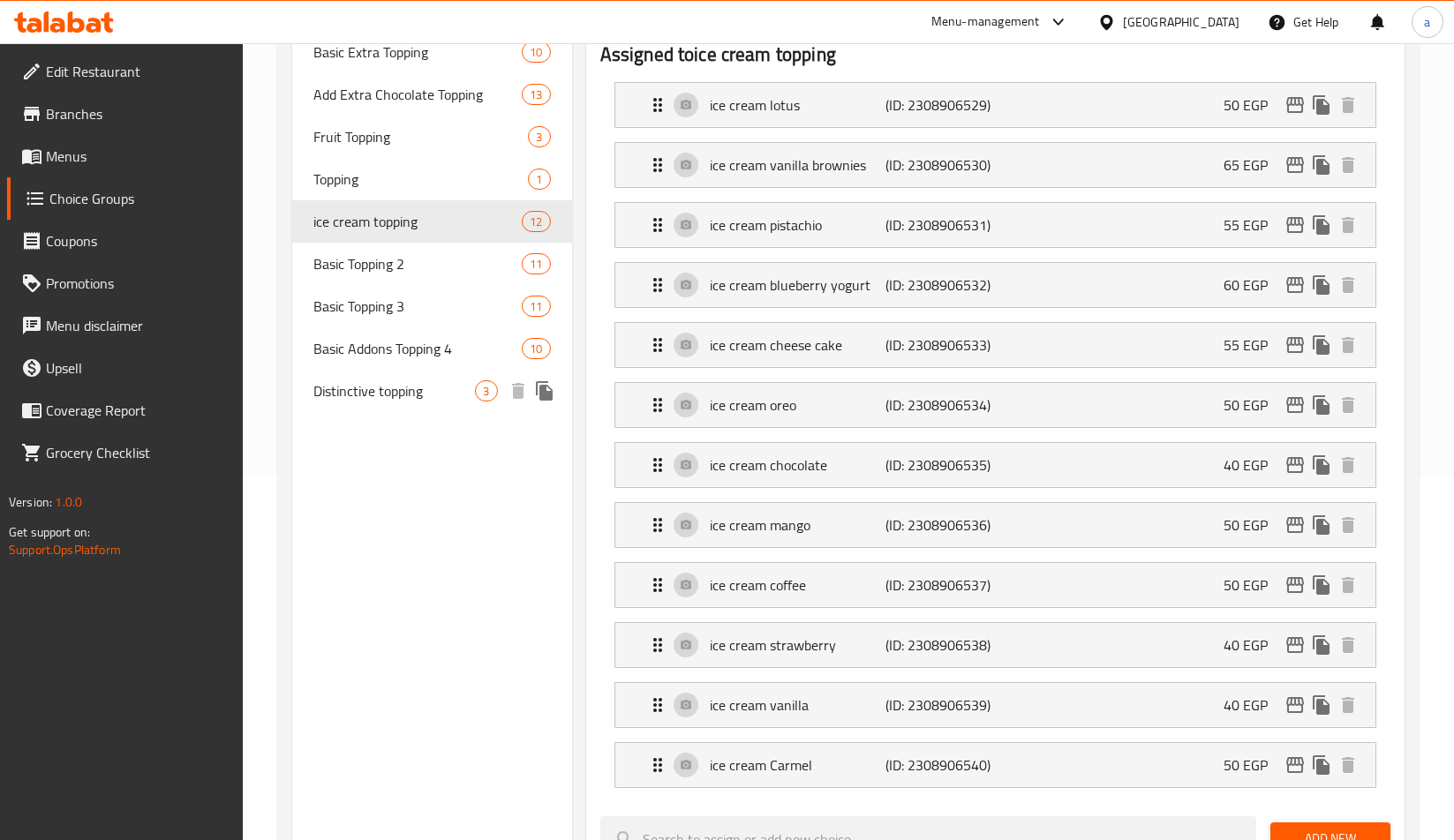
drag, startPoint x: 383, startPoint y: 392, endPoint x: 769, endPoint y: 60, distance: 509.1
click at [383, 392] on span "Distinctive topping" at bounding box center [395, 391] width 162 height 21
type input "Distinctive topping"
type input "اضافات متميزة"
type input "3"
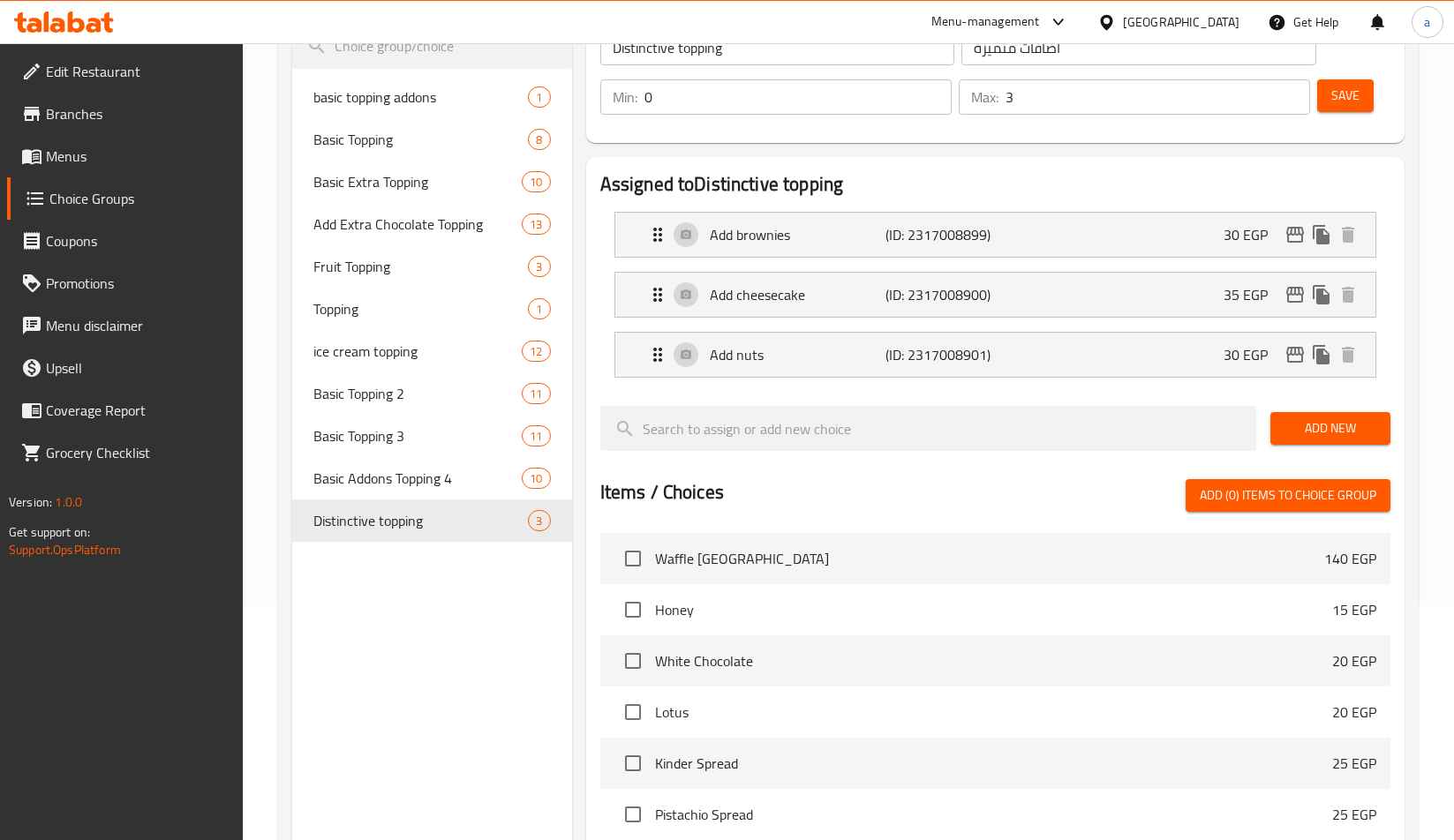
scroll to position [99, 0]
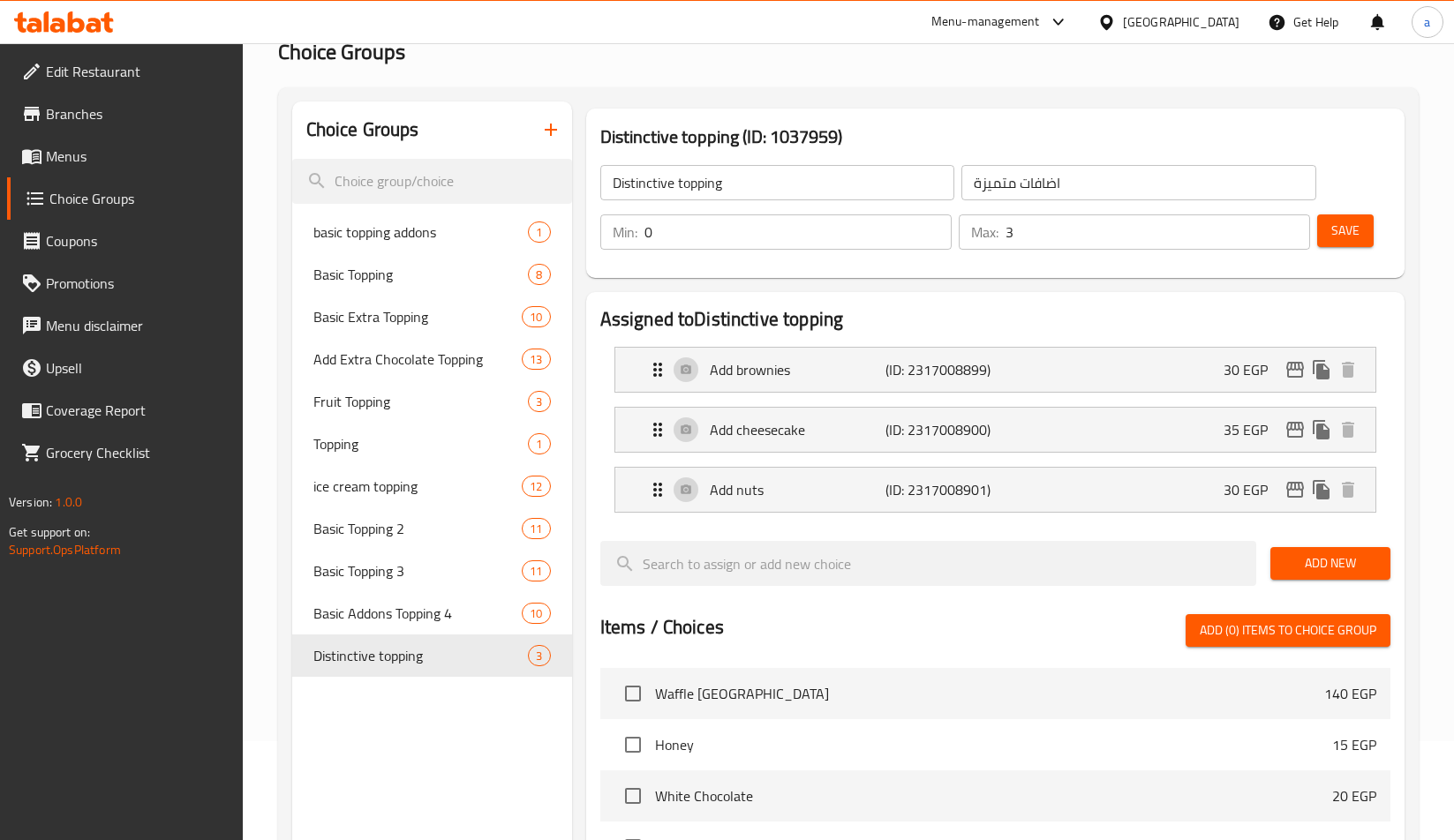
click at [776, 288] on div "Assigned to Distinctive topping Add brownies (ID: 2317008899) 30 EGP Name (En) …" at bounding box center [994, 735] width 832 height 901
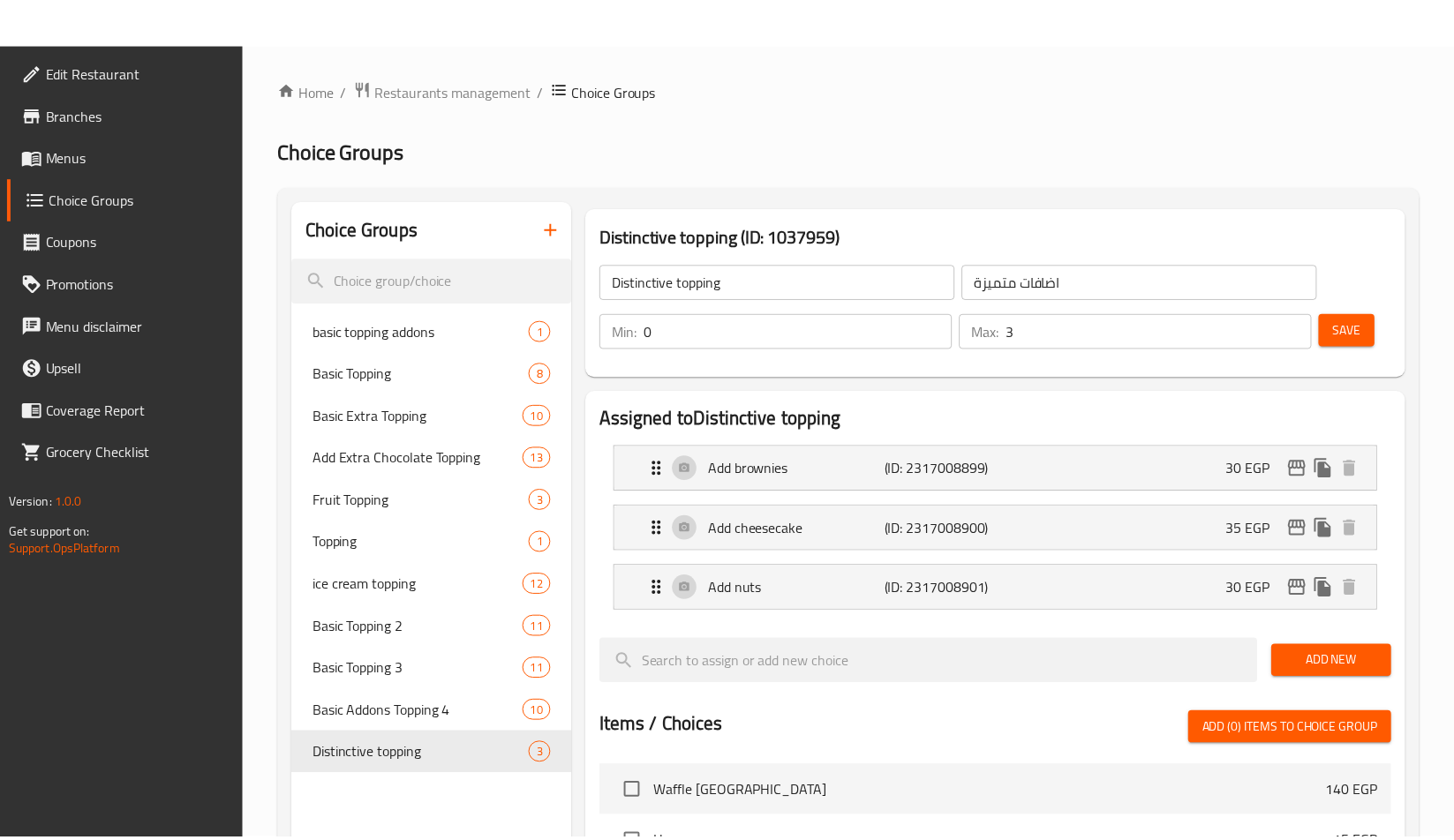
scroll to position [618, 0]
